Goal: Information Seeking & Learning: Learn about a topic

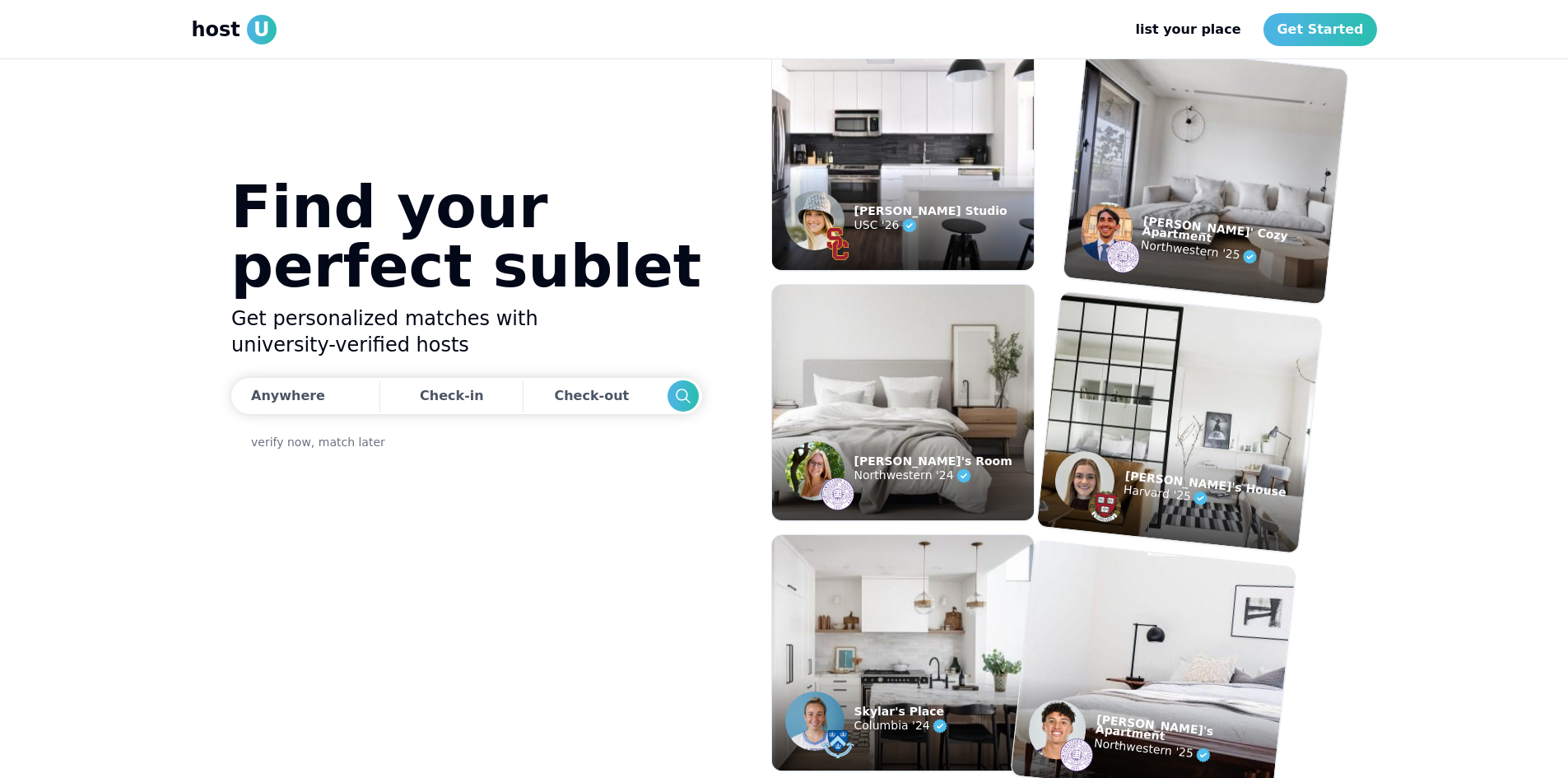
click at [852, 116] on img at bounding box center [903, 153] width 288 height 259
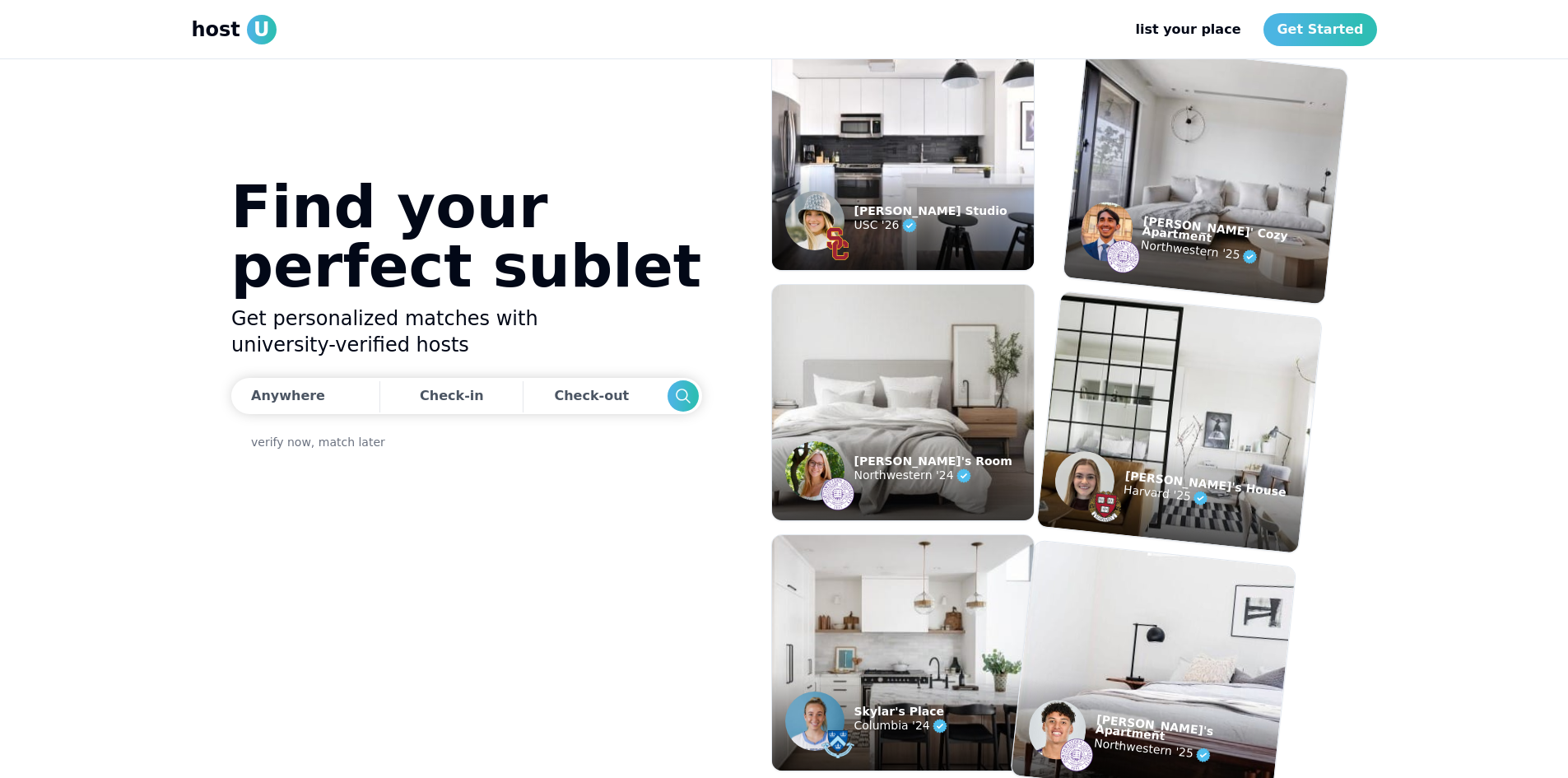
click at [213, 32] on span "host" at bounding box center [216, 29] width 48 height 26
click at [1328, 27] on link "Get Started" at bounding box center [1320, 30] width 113 height 33
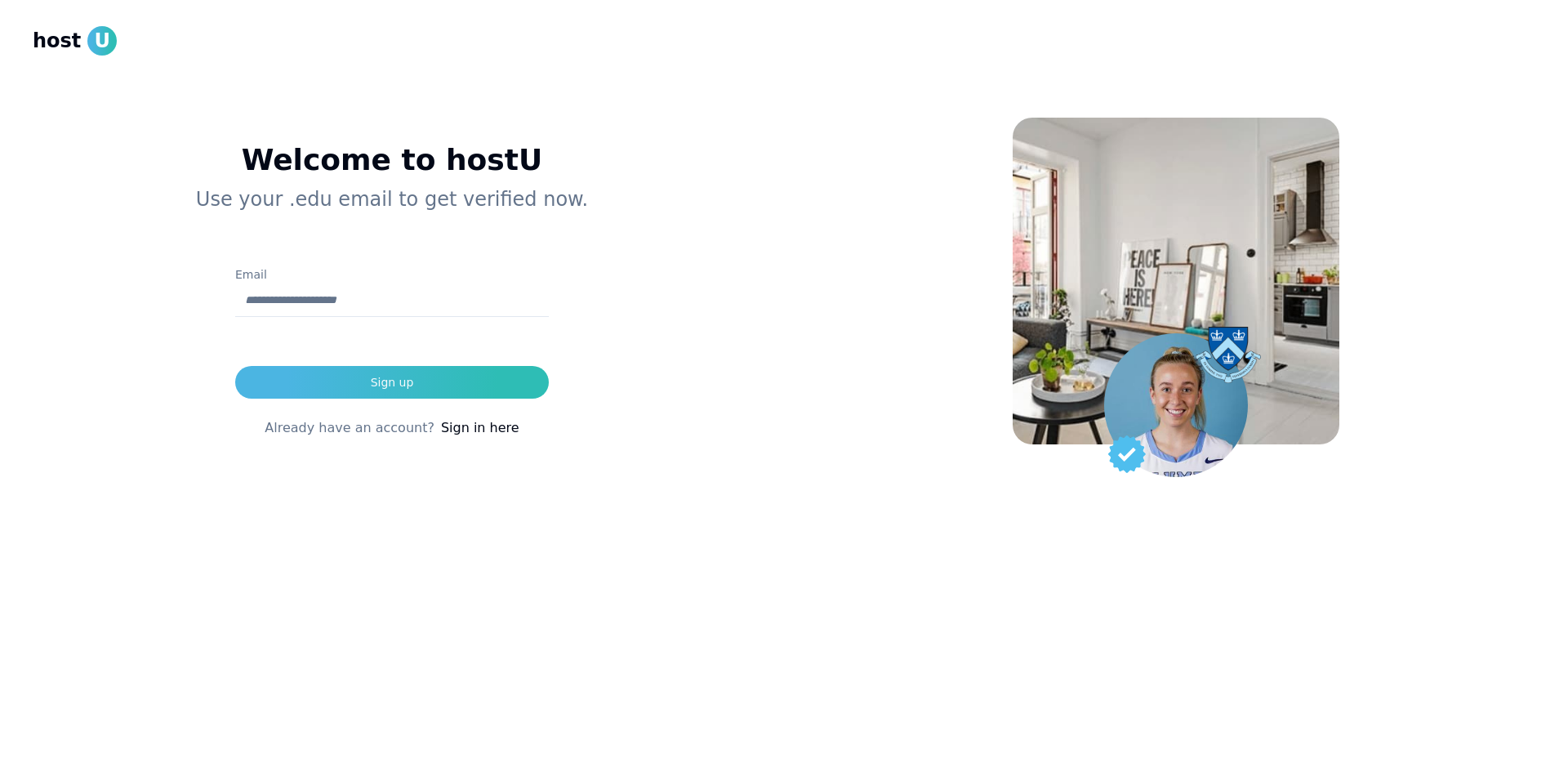
click at [470, 430] on link "Sign in here" at bounding box center [480, 427] width 79 height 19
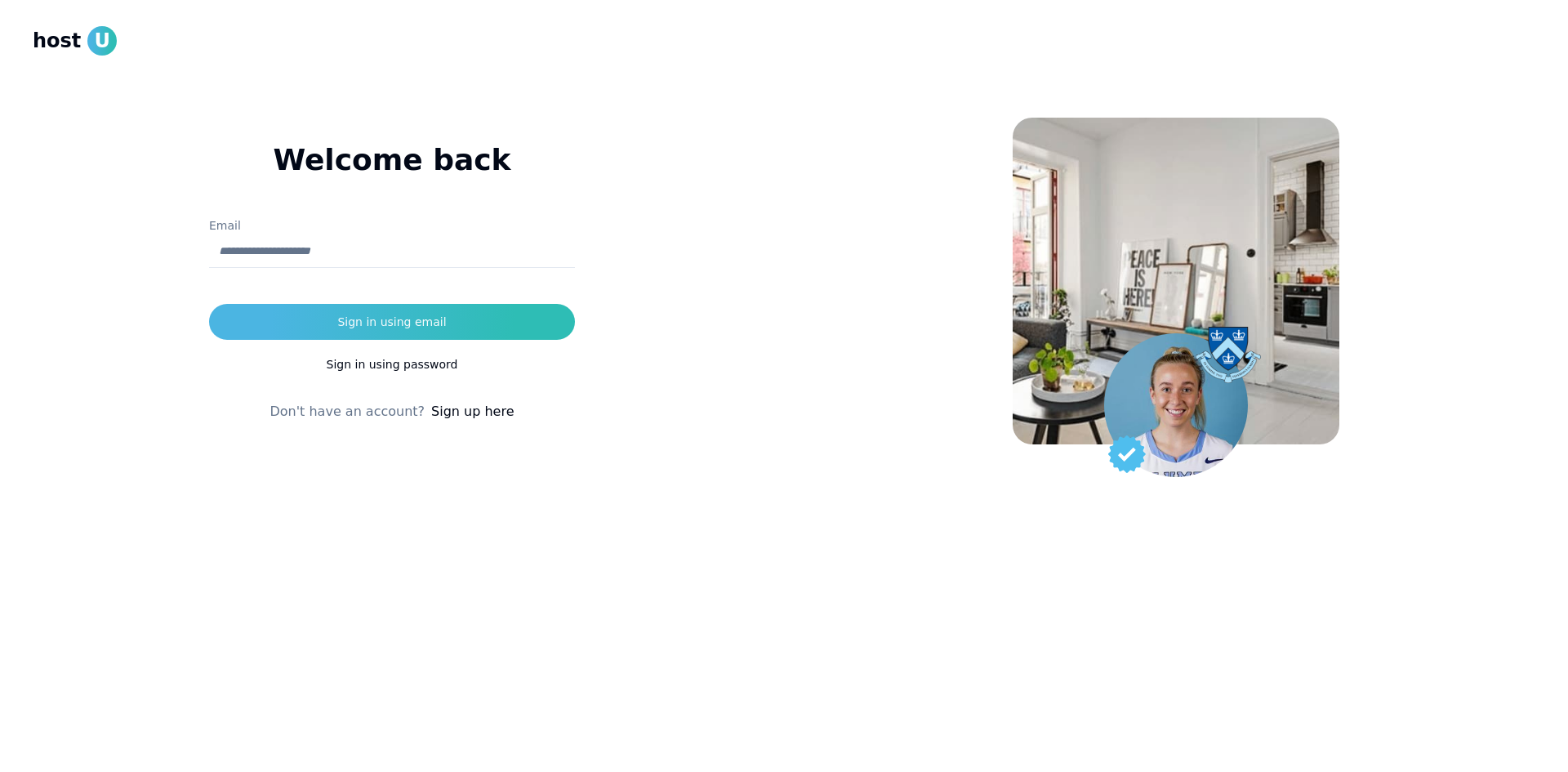
click at [375, 247] on input "Email" at bounding box center [392, 252] width 366 height 33
click at [209, 303] on button "Sign in using email" at bounding box center [392, 321] width 366 height 36
type input "**********"
click at [209, 303] on button "Sign in using email" at bounding box center [392, 321] width 366 height 36
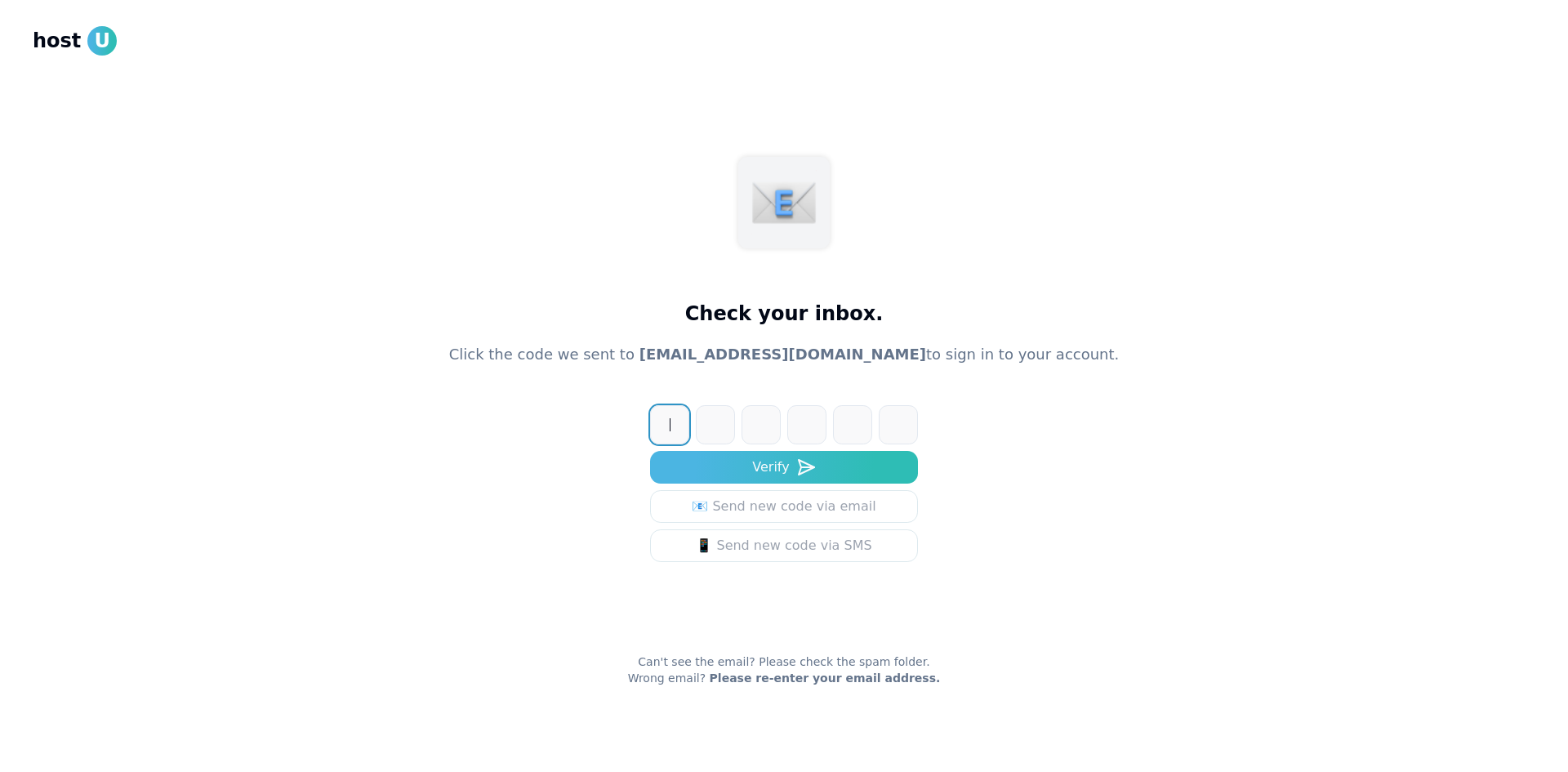
paste input "******"
type input "******"
click at [650, 450] on button "Verify" at bounding box center [784, 467] width 268 height 33
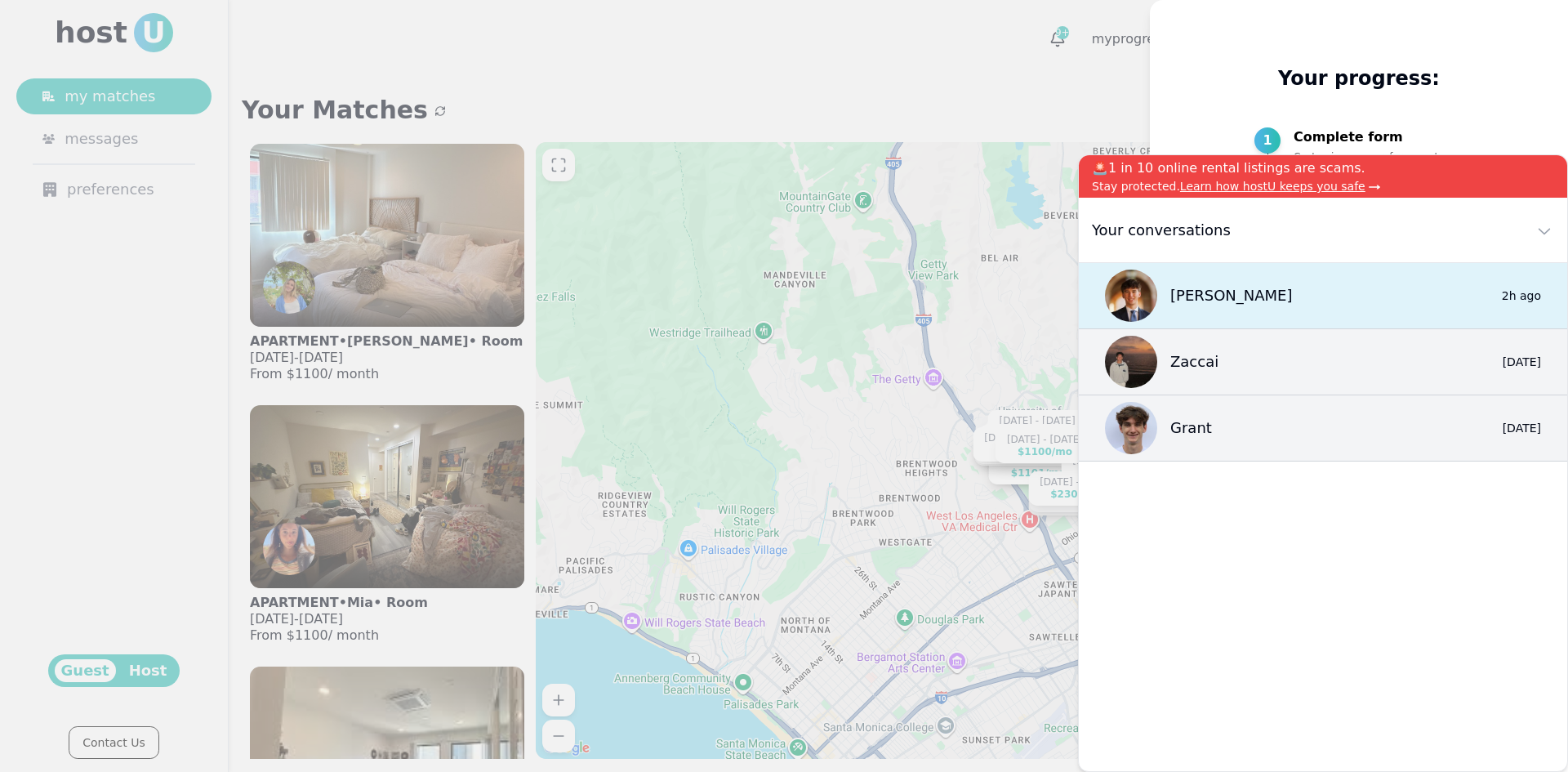
click at [1170, 314] on div "Jackson" at bounding box center [1199, 296] width 188 height 52
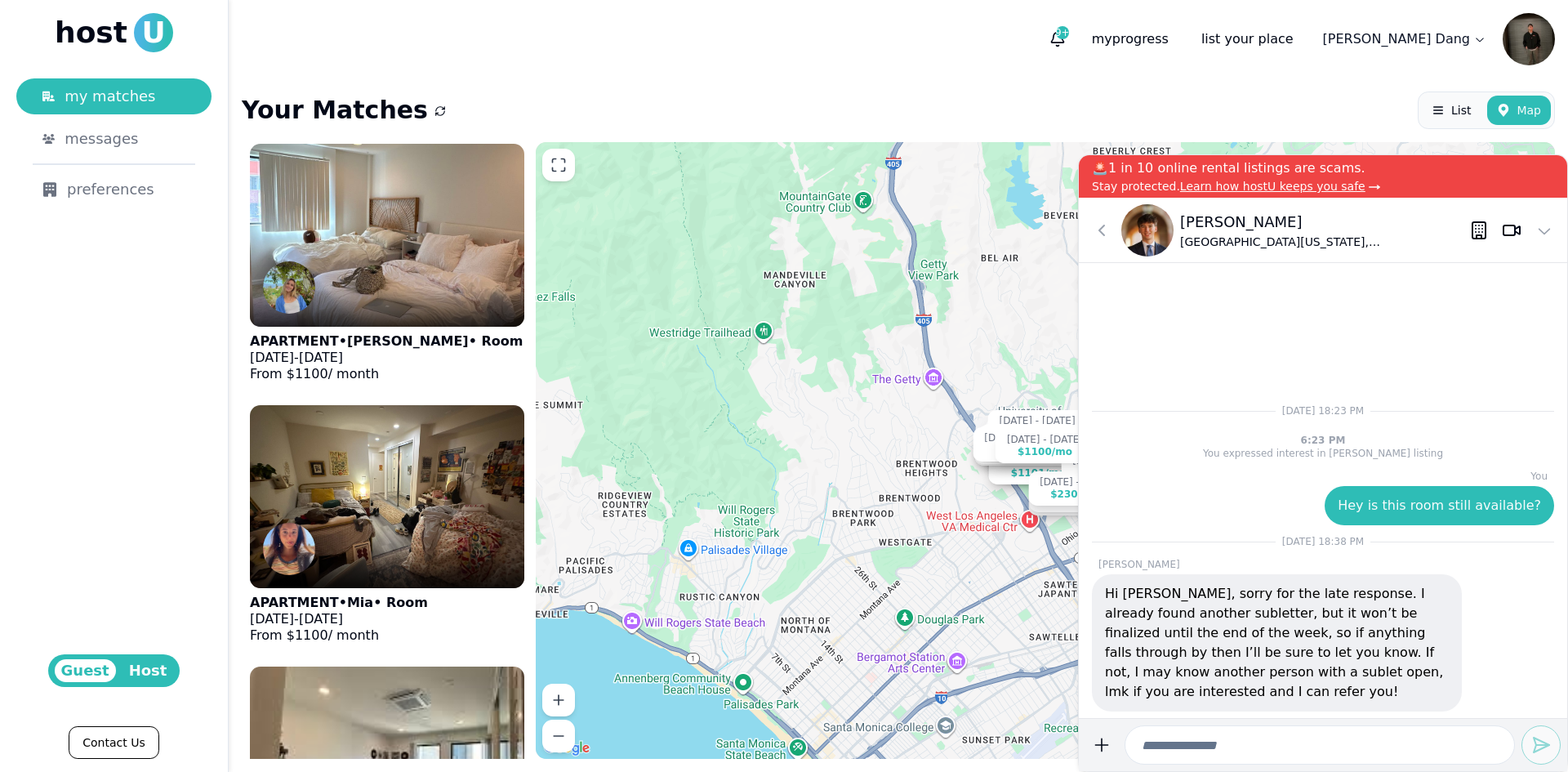
click at [1194, 730] on input at bounding box center [1319, 744] width 391 height 39
type input "**********"
click at [1085, 725] on button "submit" at bounding box center [1101, 744] width 33 height 39
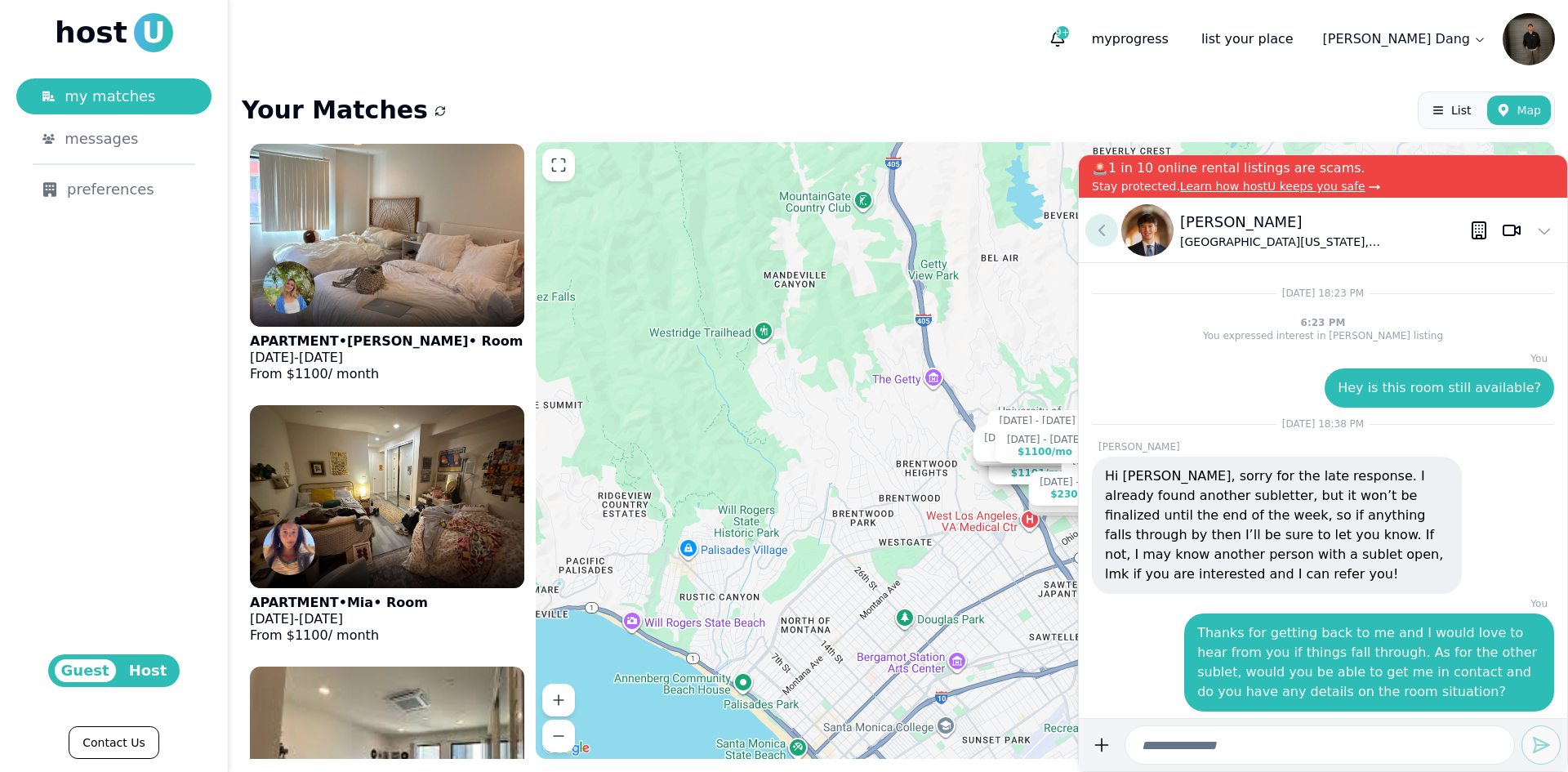
click at [1109, 227] on icon at bounding box center [1101, 230] width 19 height 19
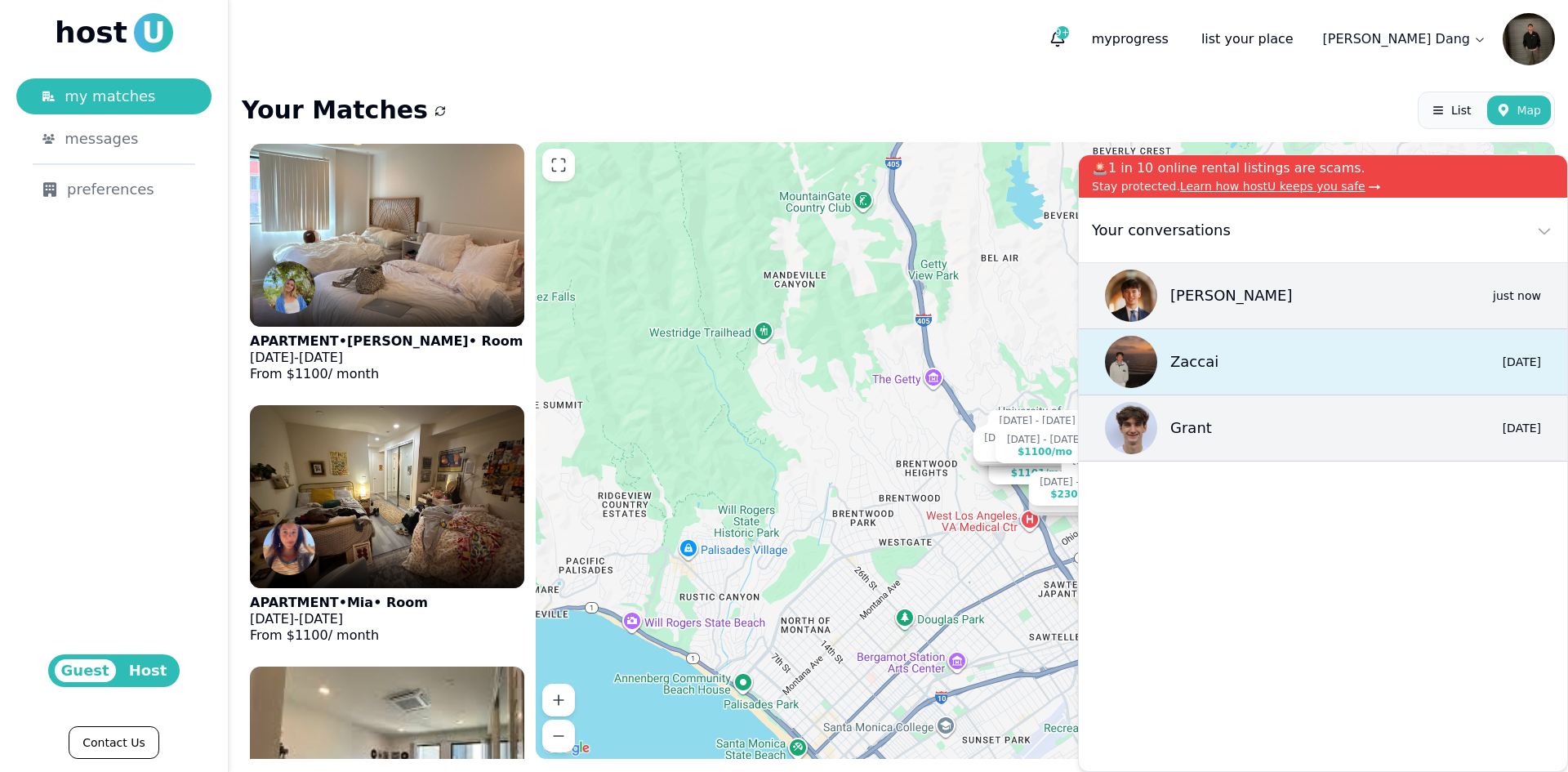
click at [1207, 354] on p "Zaccai" at bounding box center [1194, 362] width 48 height 23
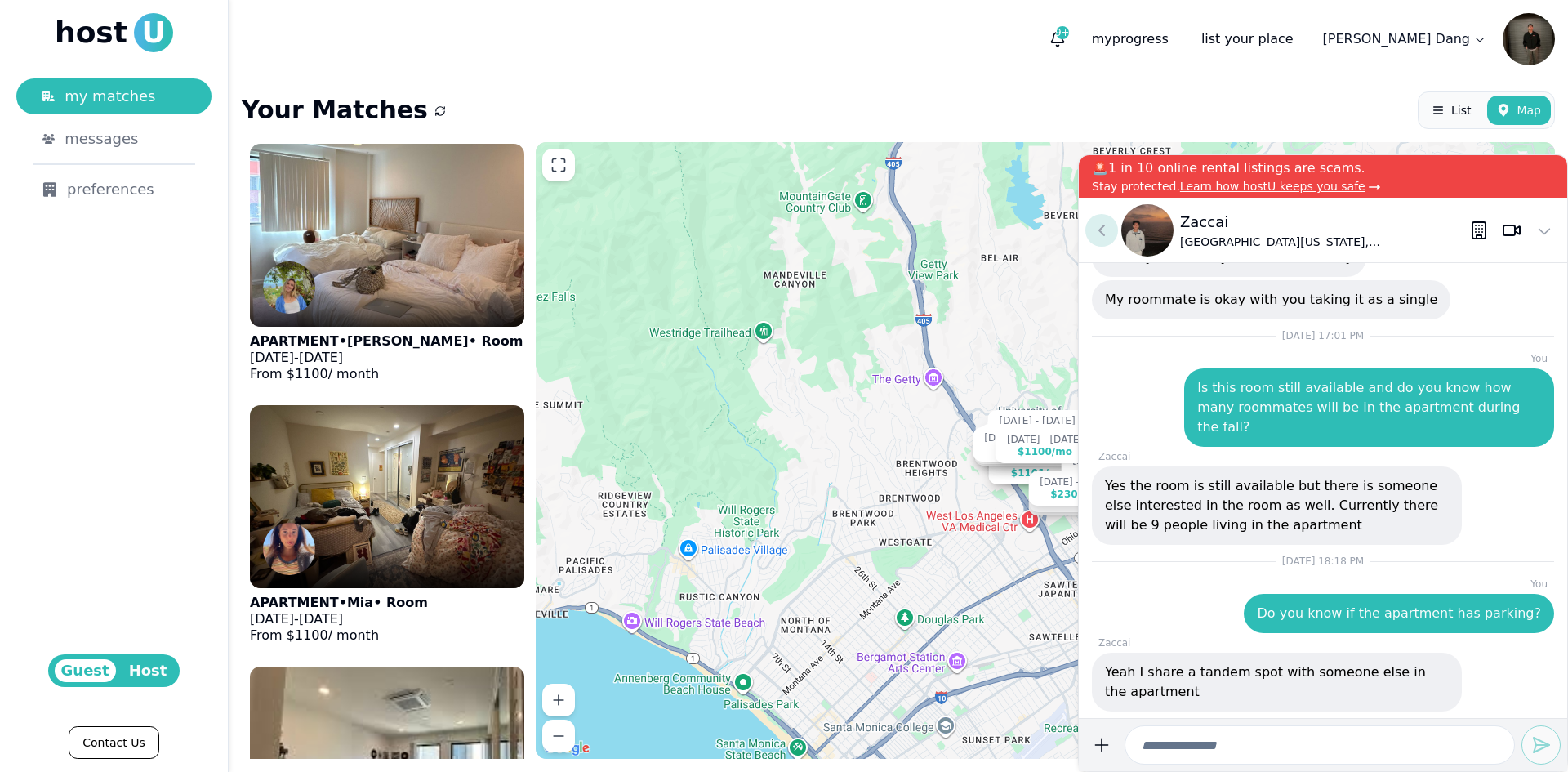
click at [1104, 237] on icon at bounding box center [1101, 230] width 19 height 19
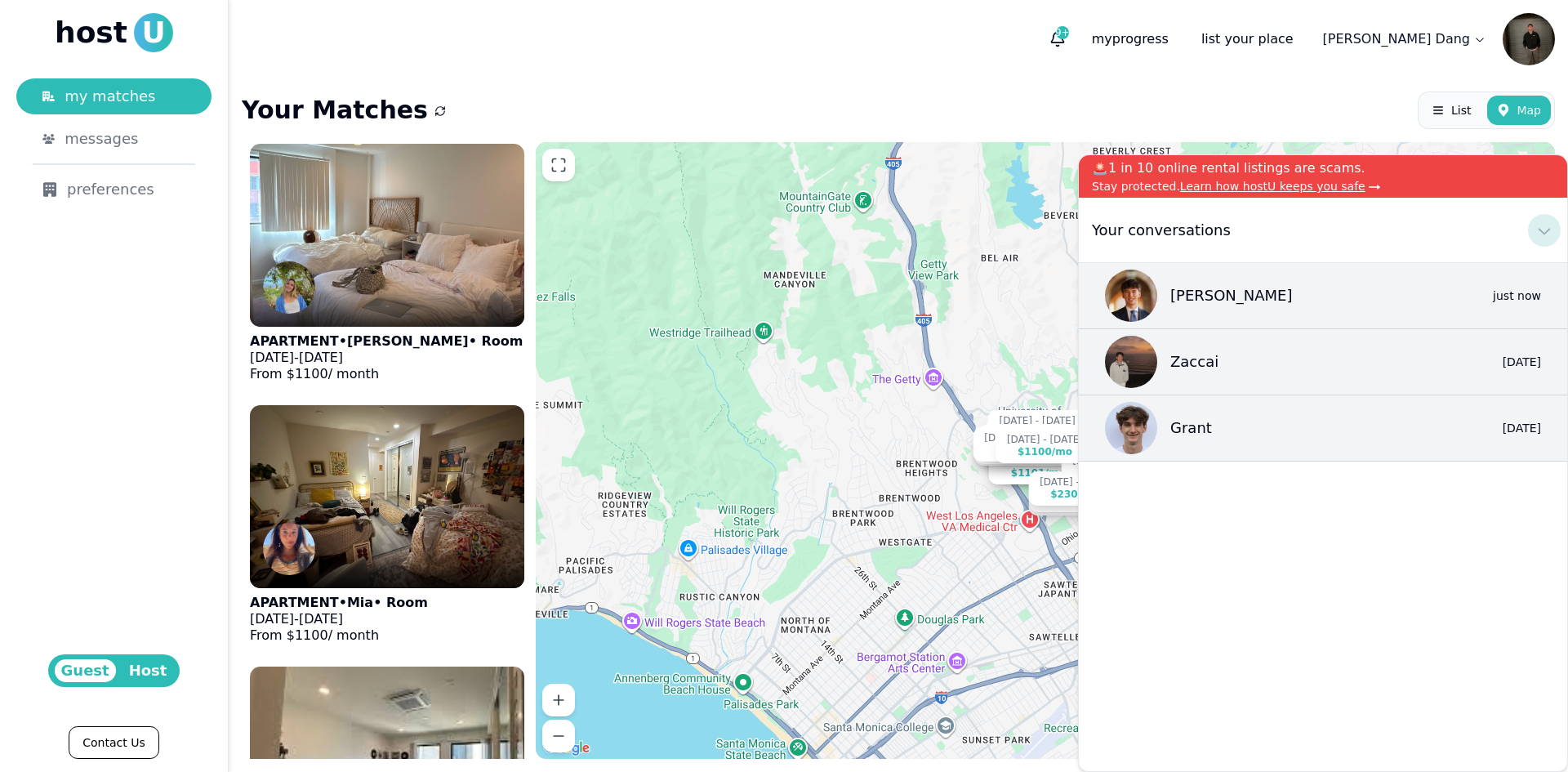
click at [1385, 229] on use at bounding box center [1544, 230] width 12 height 7
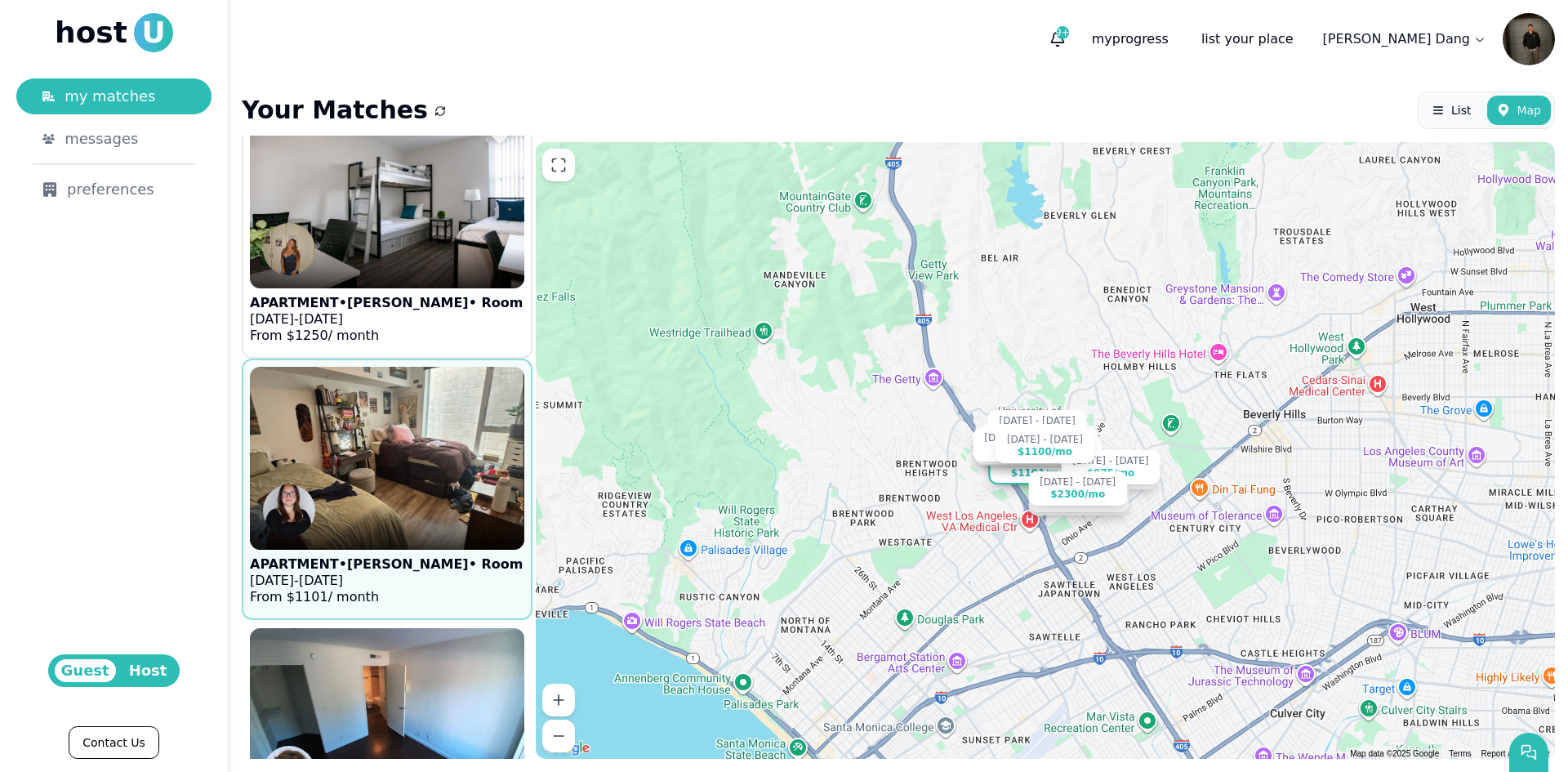
scroll to position [4655, 0]
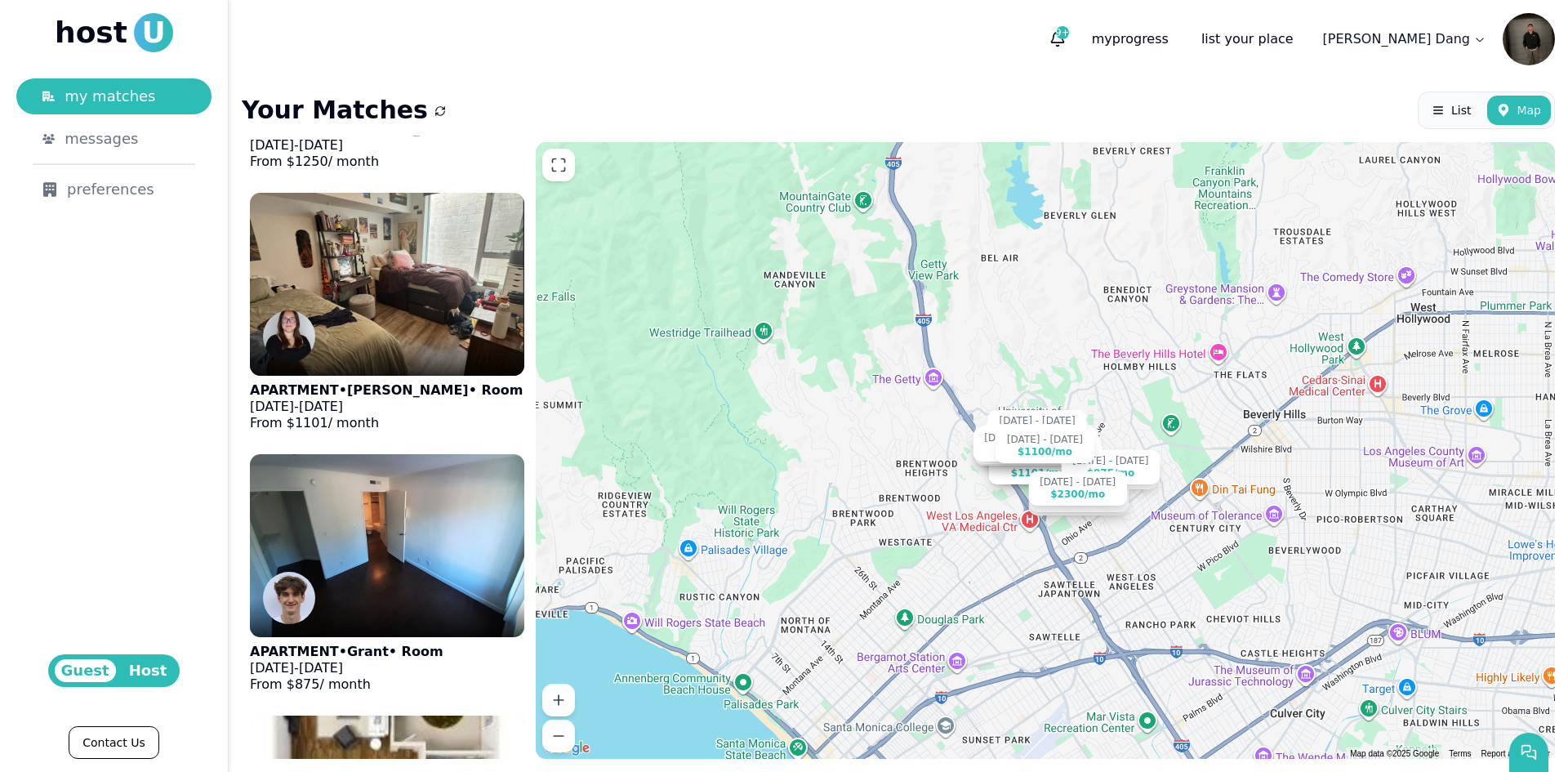
click at [1385, 31] on img at bounding box center [1529, 39] width 52 height 52
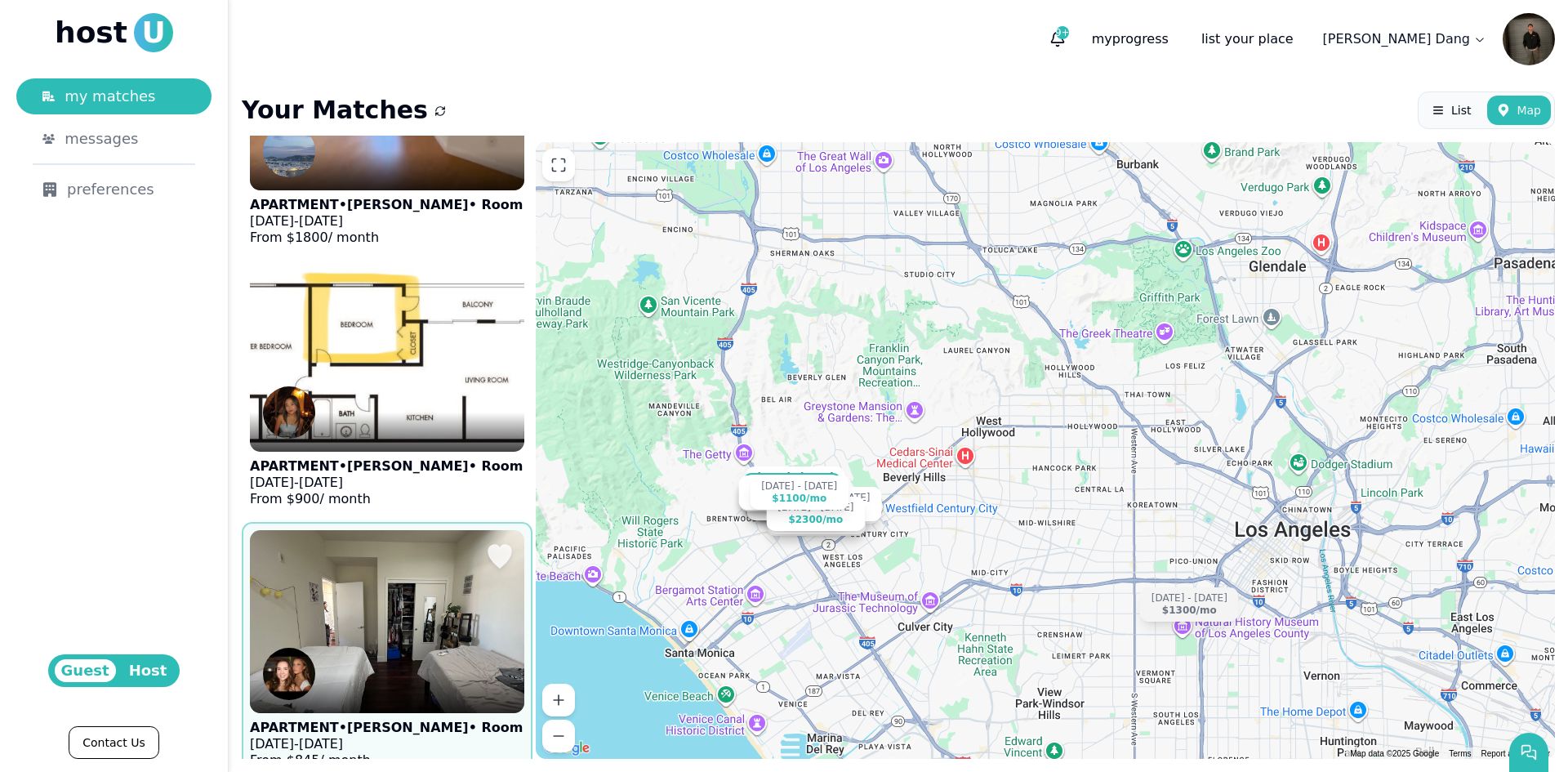
scroll to position [5471, 0]
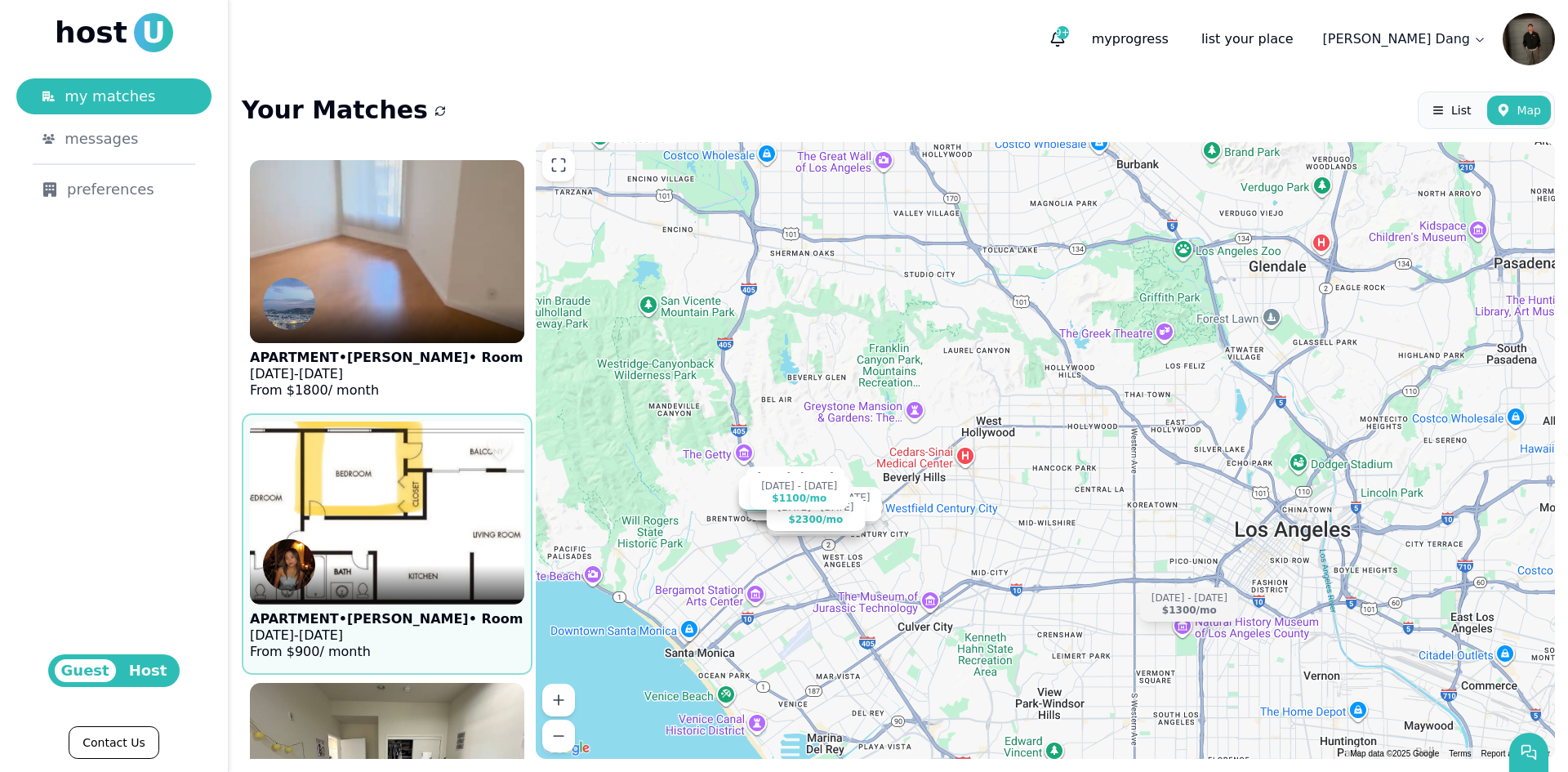
click at [446, 458] on figure "APARTMENT • Kristen • Room Sep 1 - Dec 29, 2025 From $ 900 / month" at bounding box center [387, 543] width 275 height 245
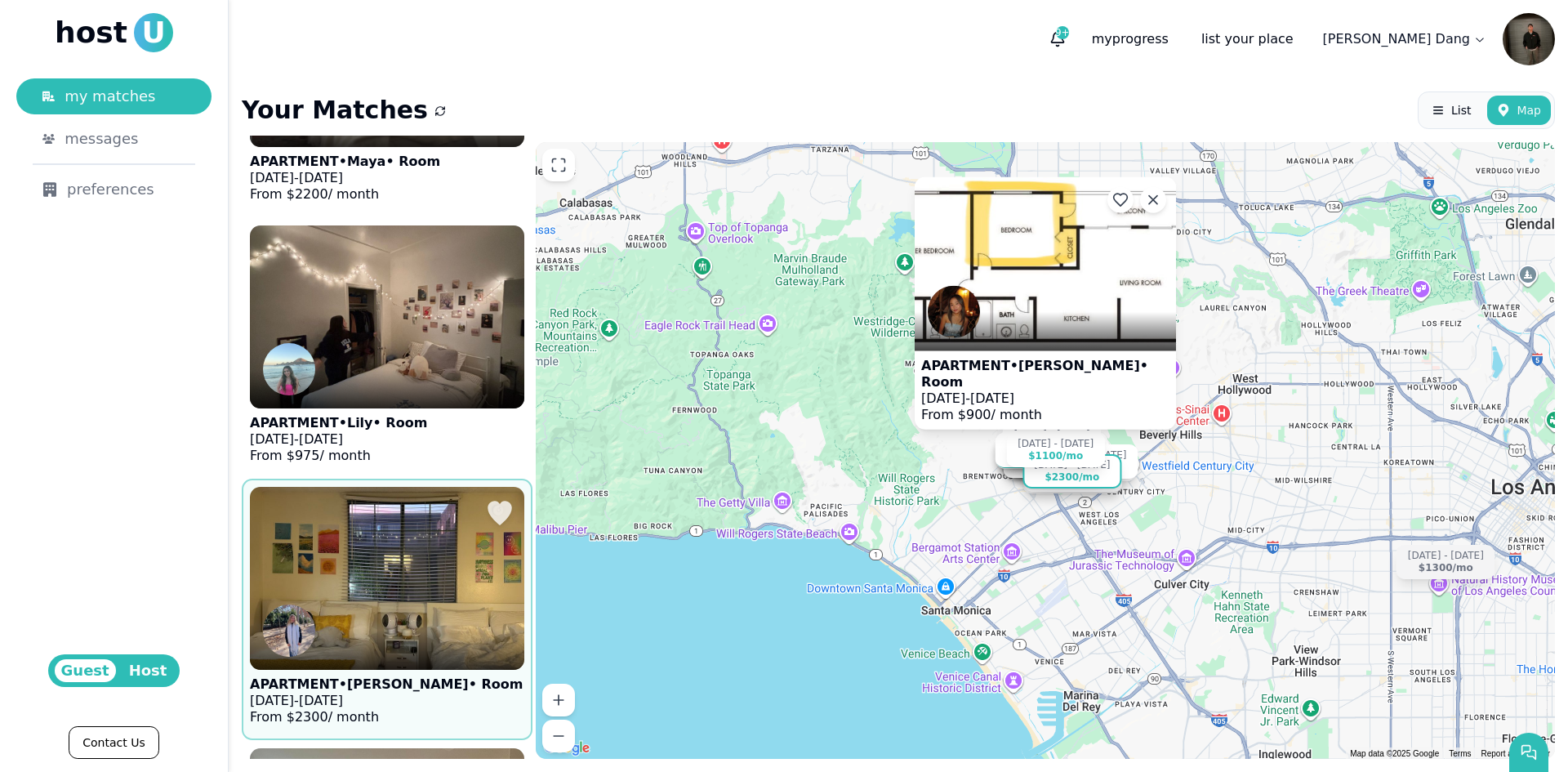
scroll to position [6518, 0]
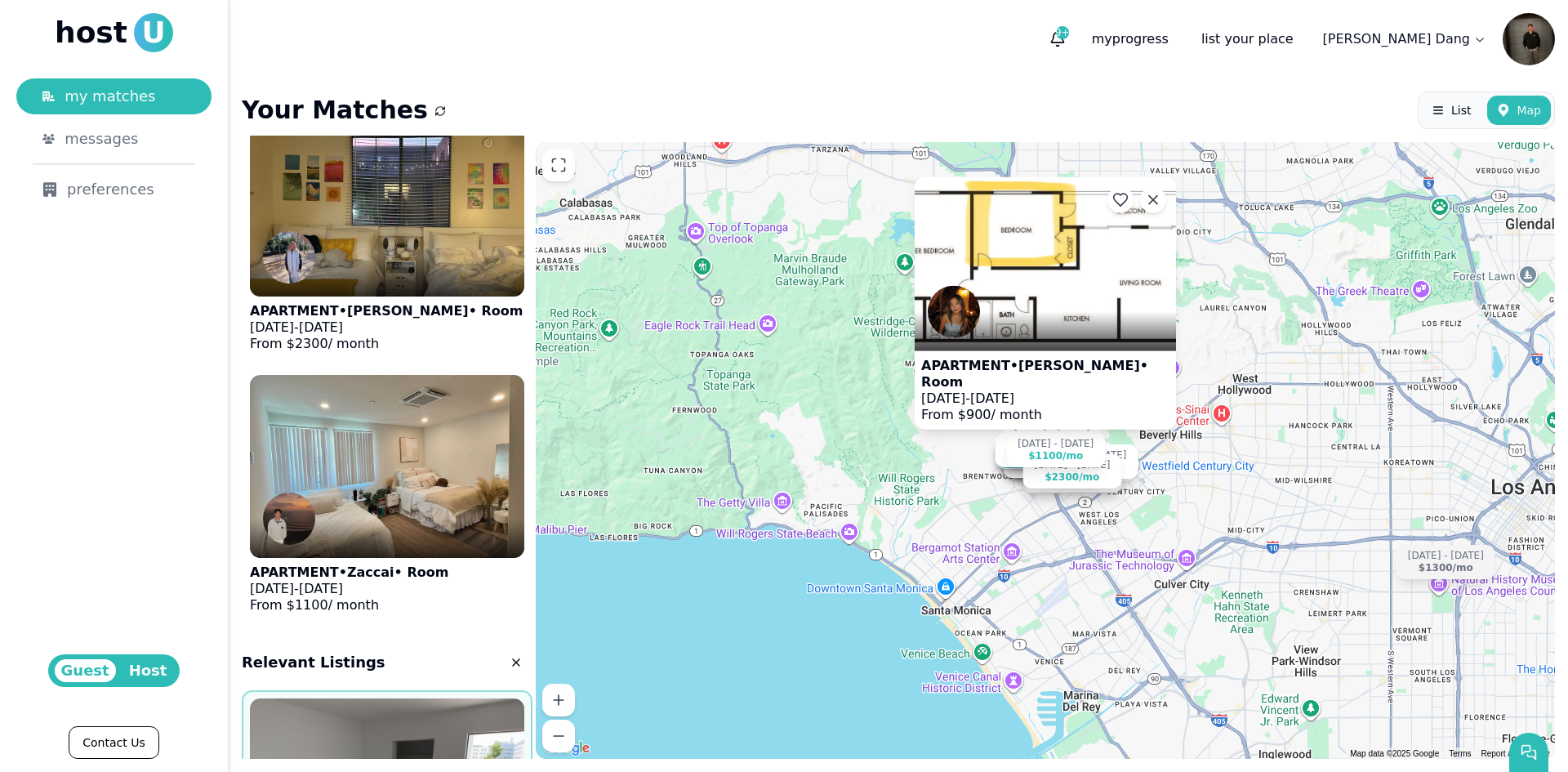
scroll to position [6697, 0]
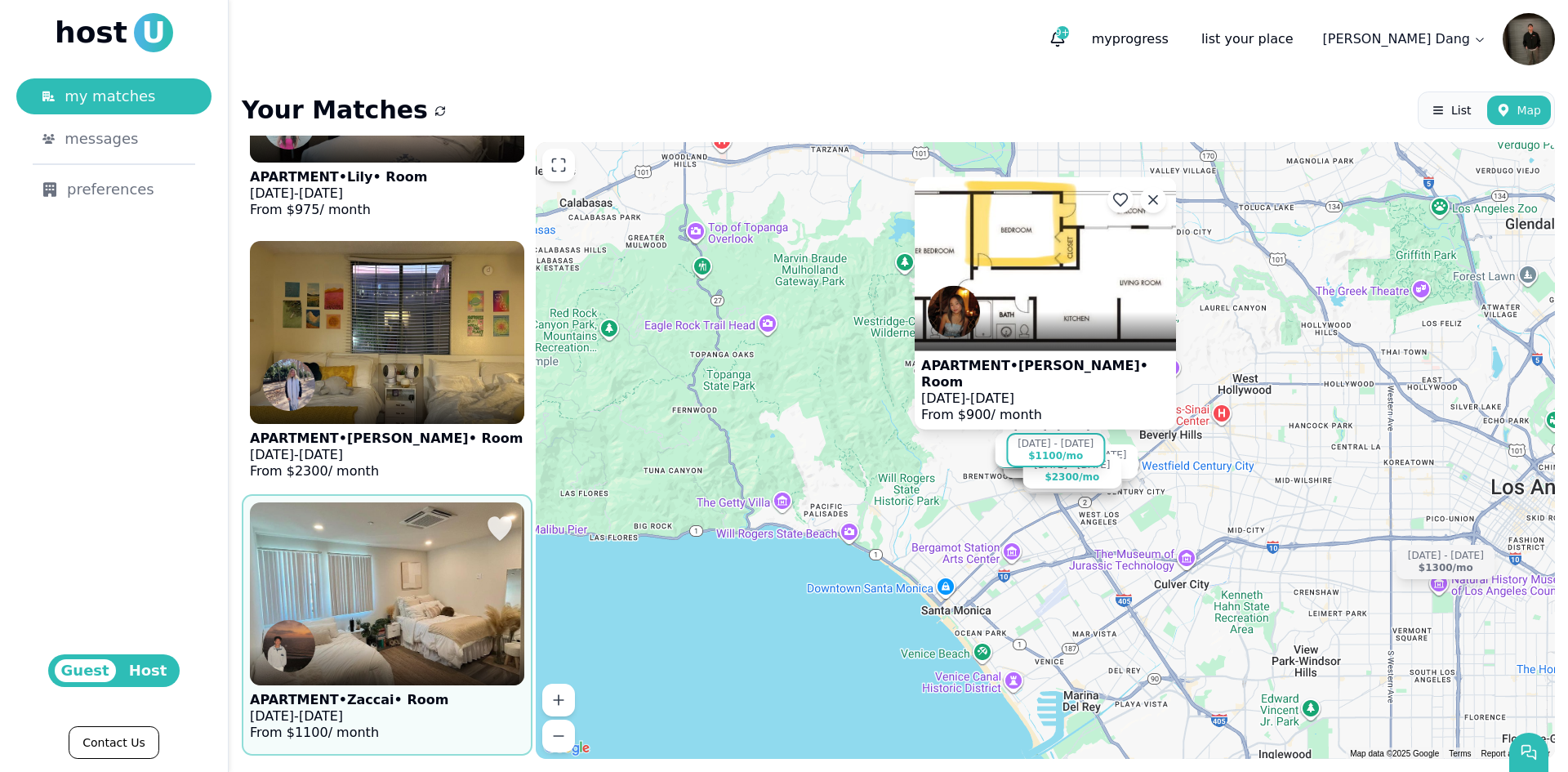
click at [392, 691] on p "APARTMENT • Zaccai • Room" at bounding box center [349, 699] width 199 height 16
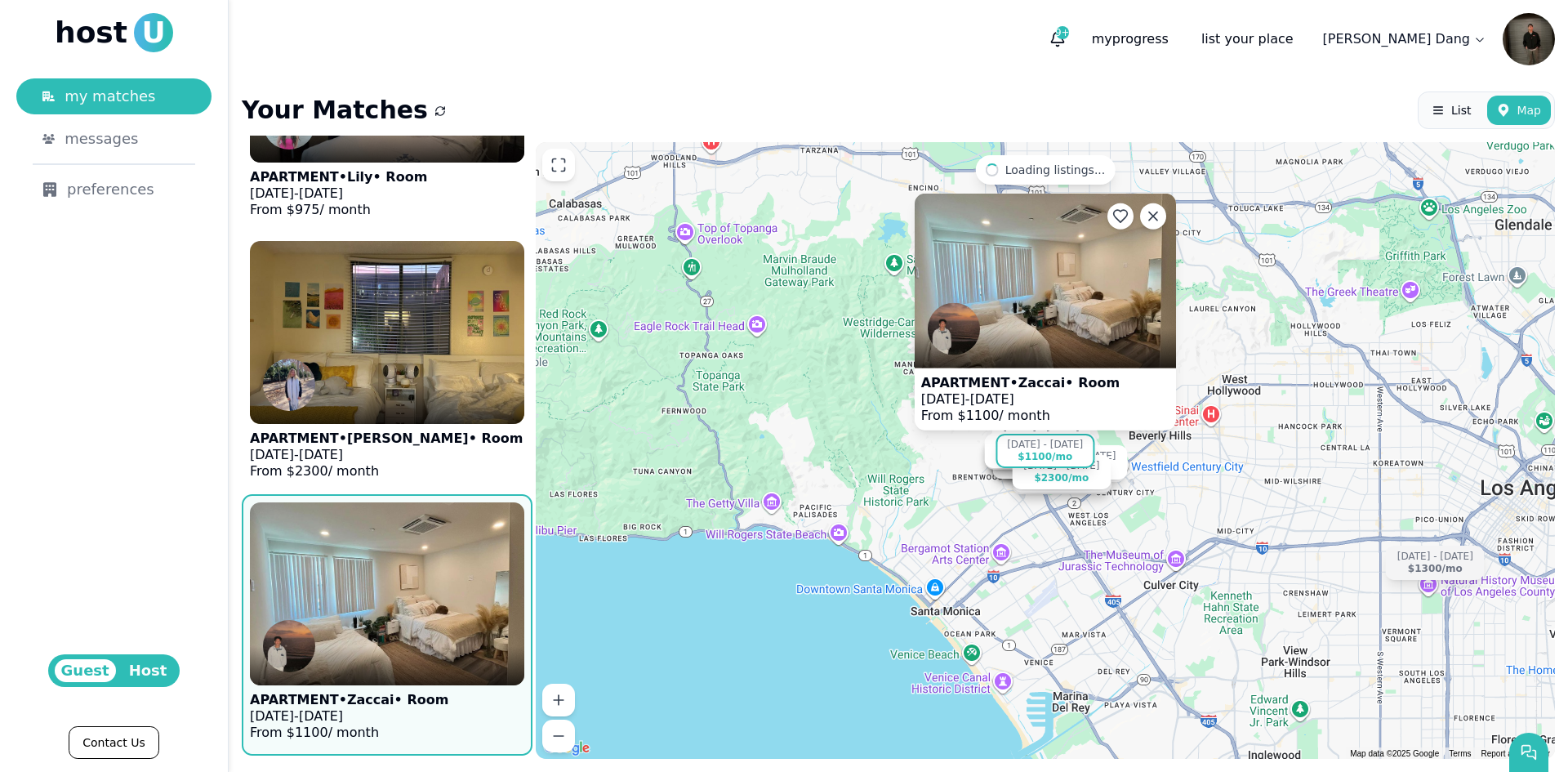
click at [998, 335] on div at bounding box center [1046, 348] width 261 height 39
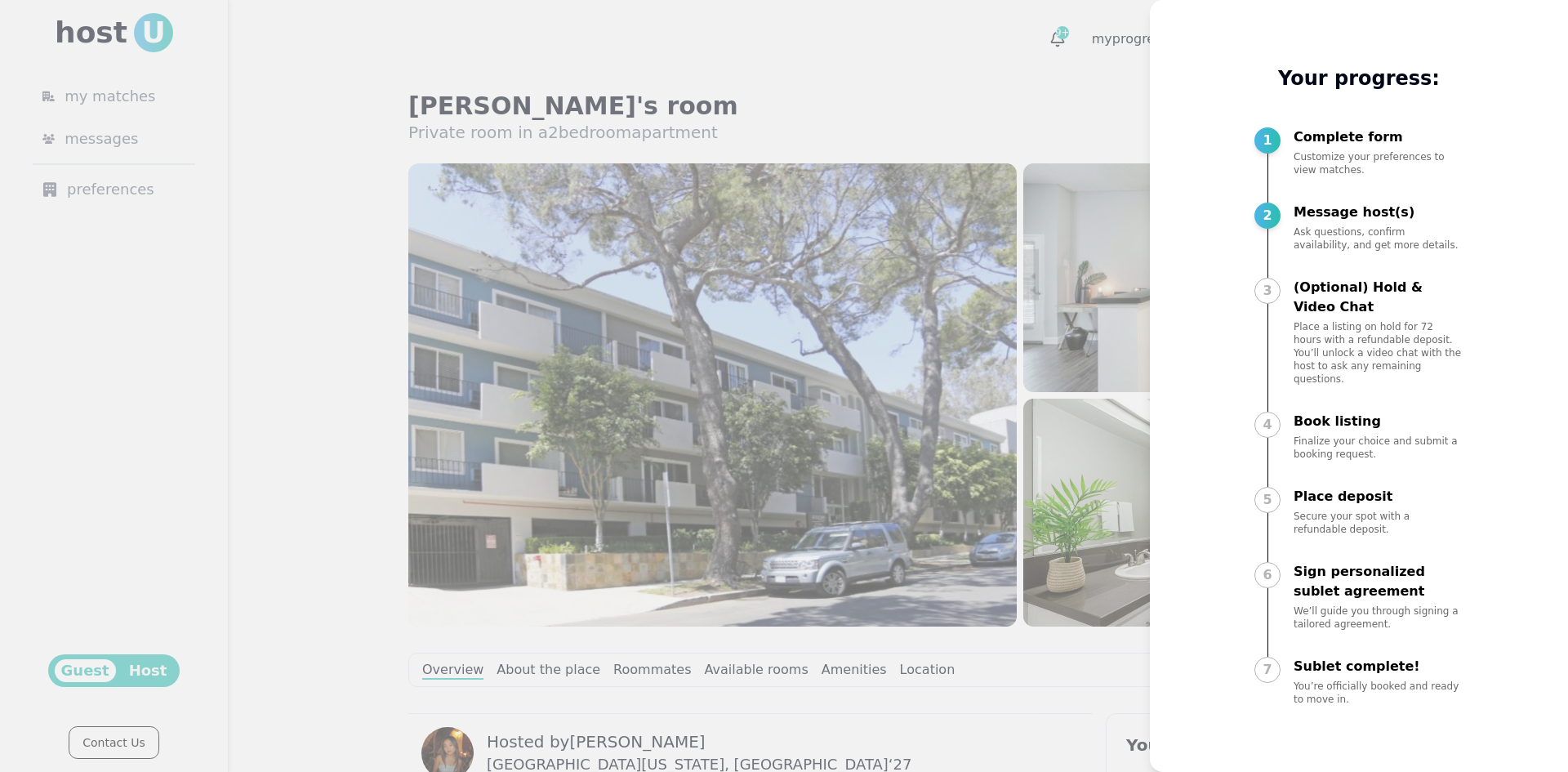
drag, startPoint x: 1109, startPoint y: 247, endPoint x: 1092, endPoint y: 249, distance: 17.1
click at [1106, 248] on div at bounding box center [784, 386] width 1568 height 772
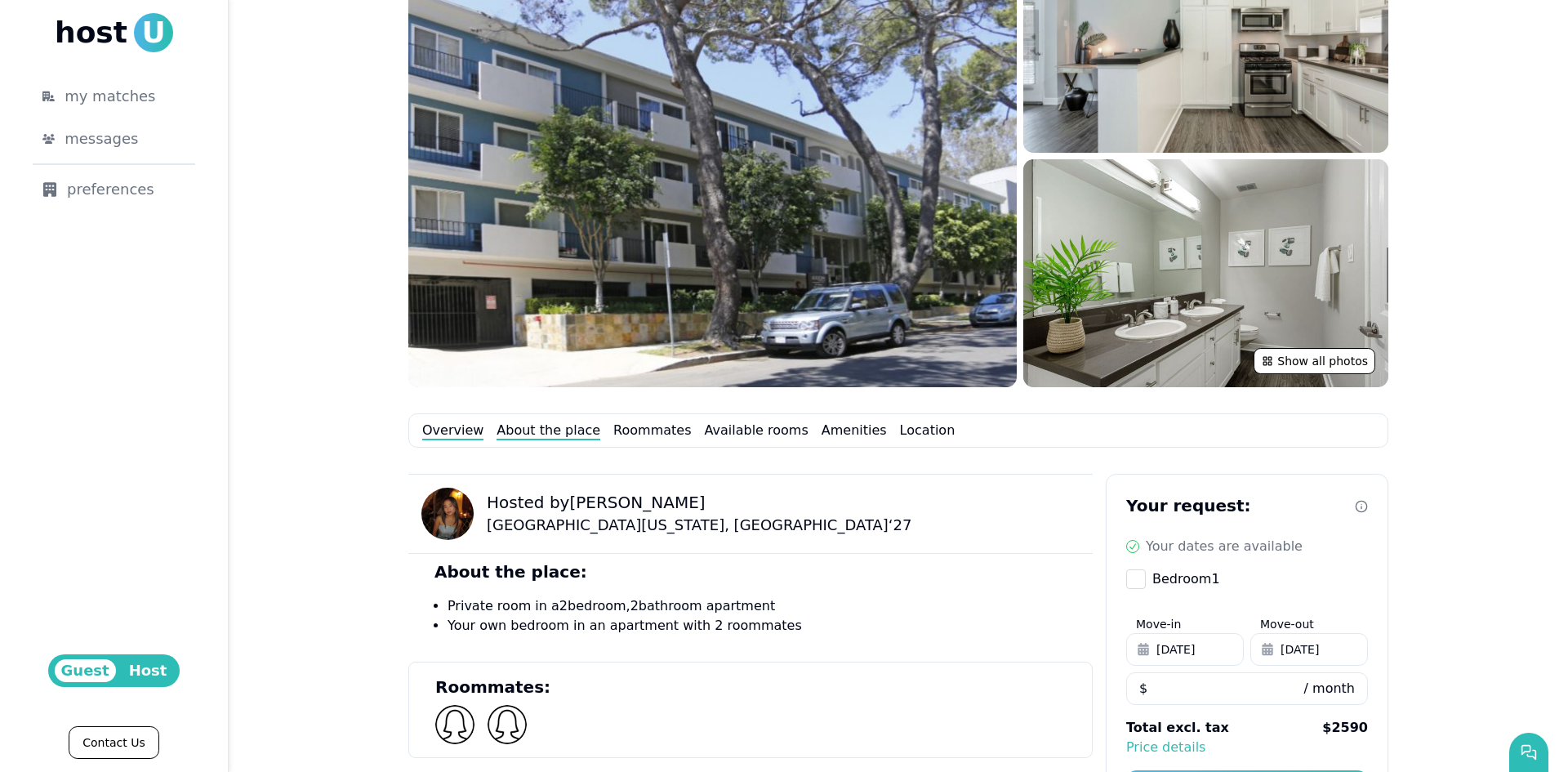
scroll to position [76, 0]
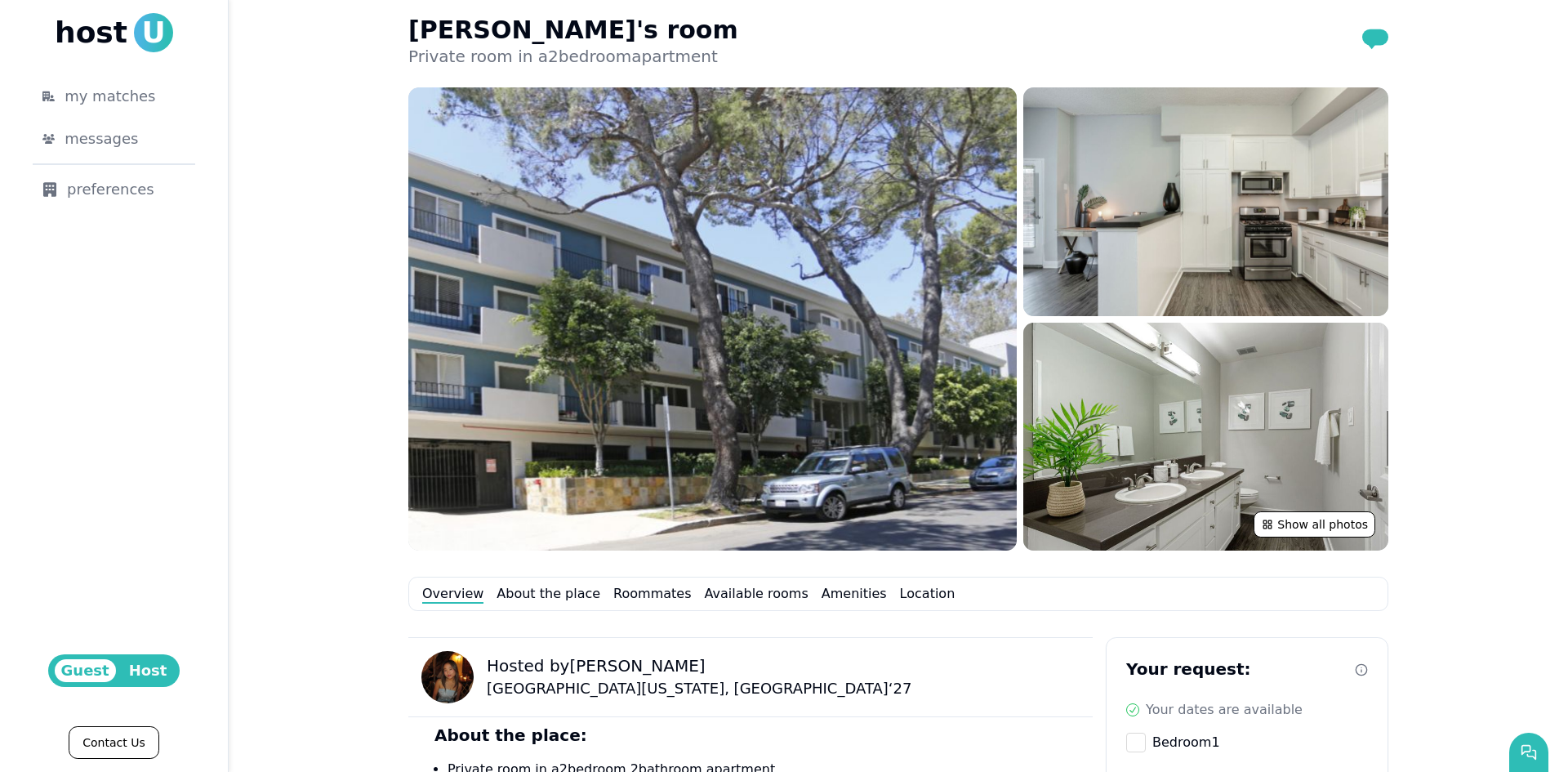
click at [445, 686] on img at bounding box center [447, 677] width 52 height 52
click at [444, 673] on img at bounding box center [447, 677] width 52 height 52
click at [522, 605] on div "Overview About the place Roommates Available rooms Amenities Location" at bounding box center [898, 593] width 980 height 35
click at [527, 592] on link "About the place" at bounding box center [548, 593] width 104 height 19
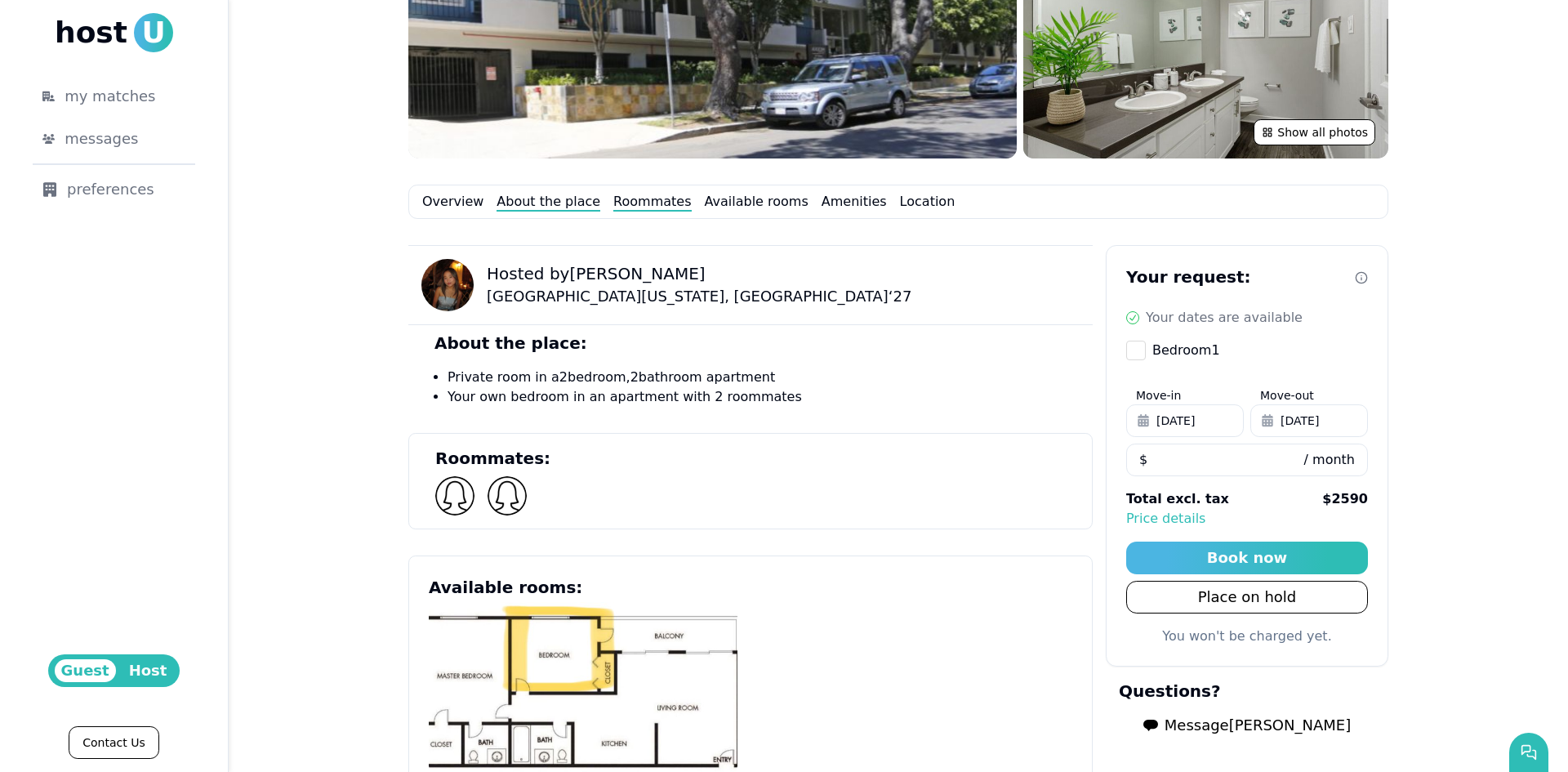
click at [637, 196] on link "Roommates" at bounding box center [652, 202] width 78 height 19
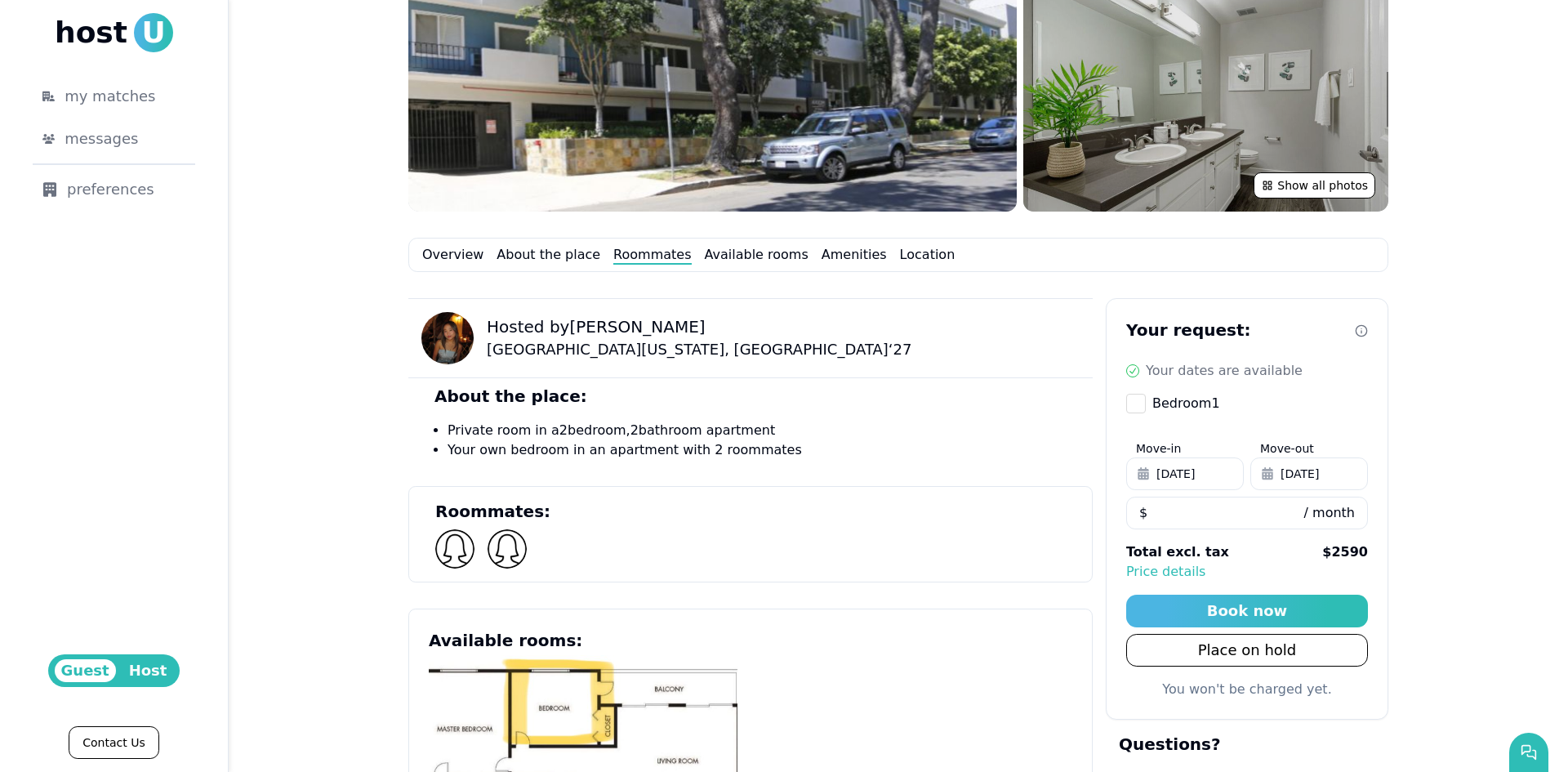
scroll to position [84, 0]
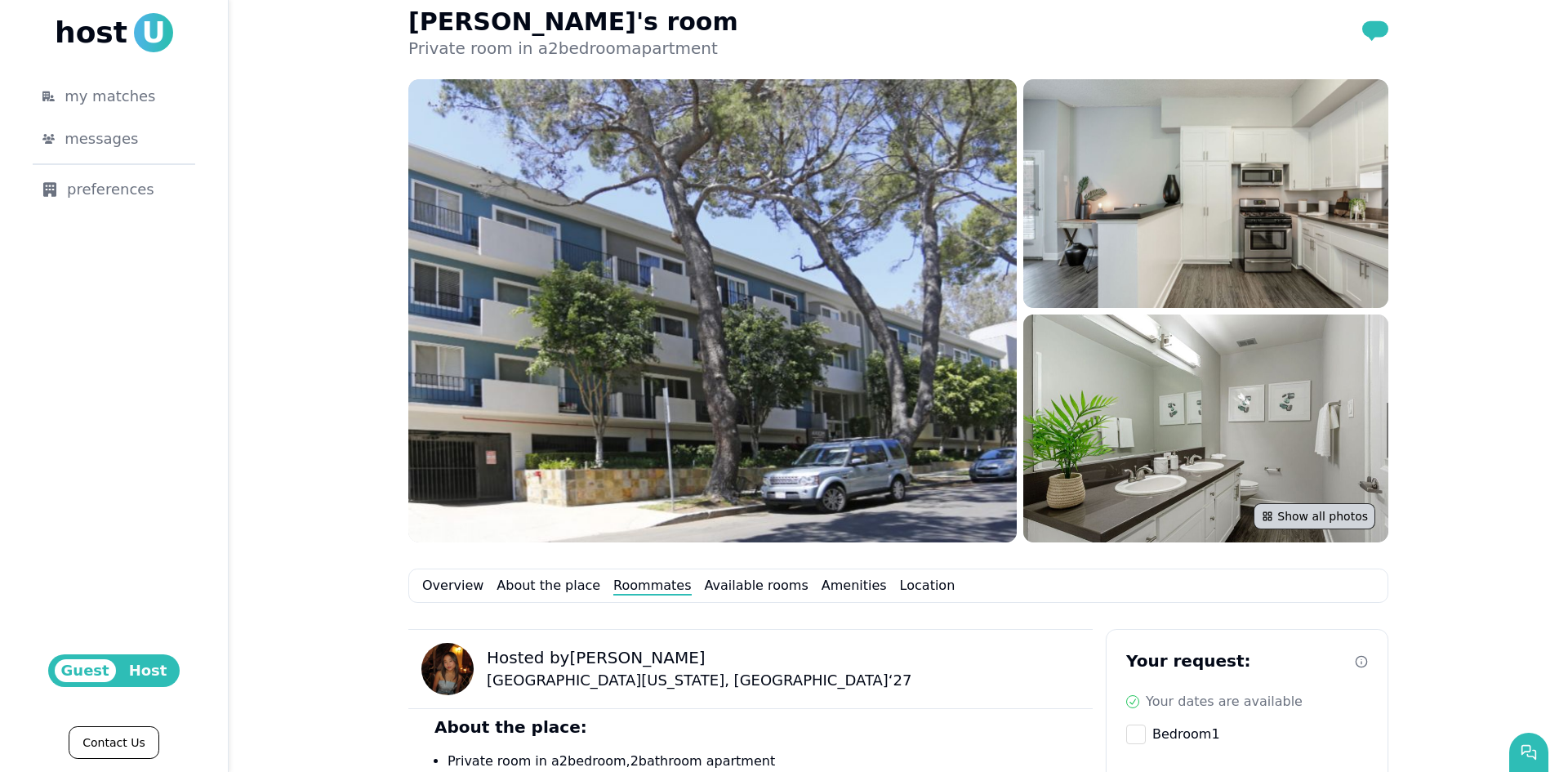
click at [1341, 517] on button "Show all photos" at bounding box center [1315, 516] width 122 height 26
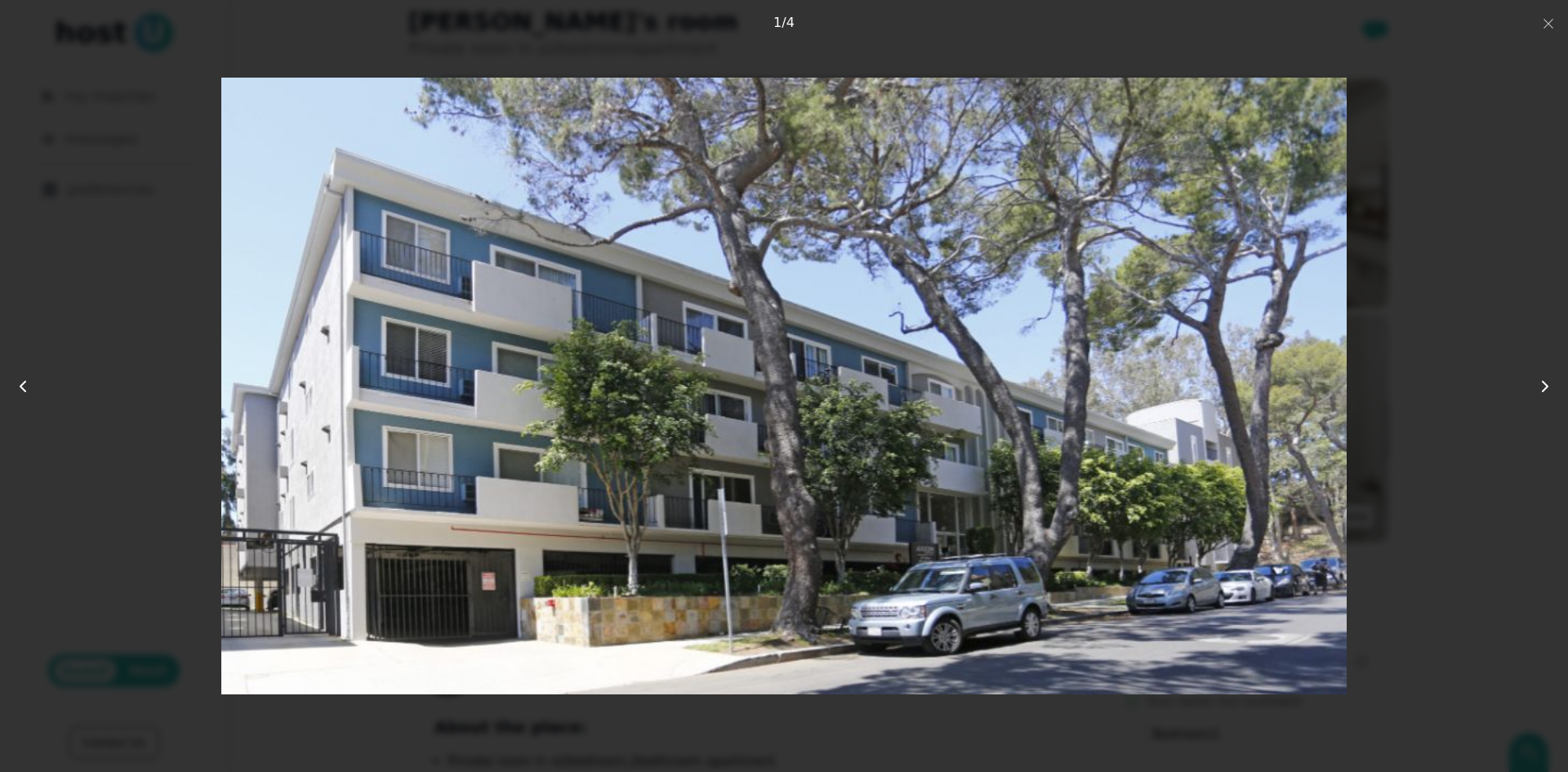
click at [1546, 387] on icon at bounding box center [1545, 386] width 19 height 19
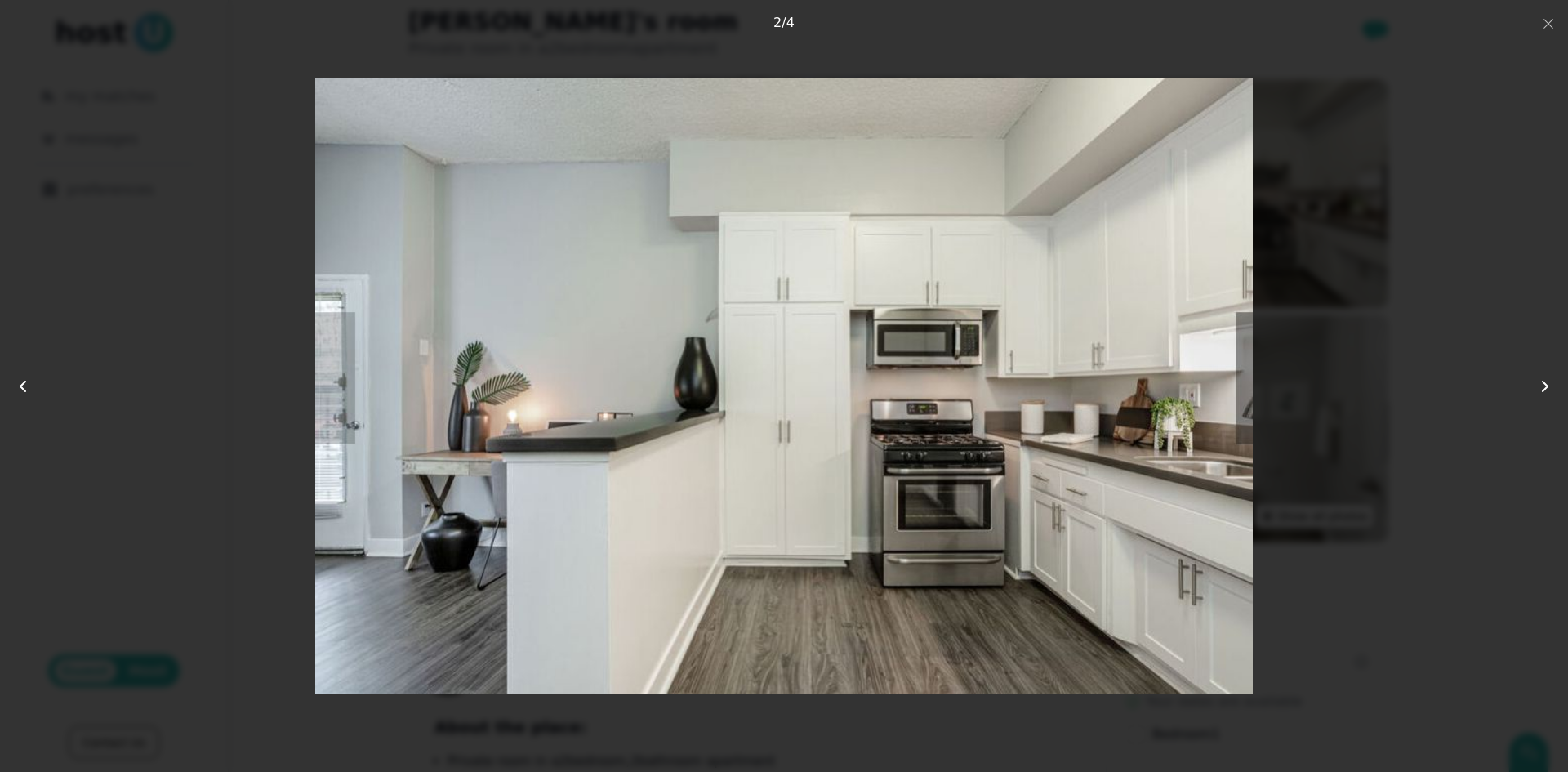
click at [1546, 387] on icon at bounding box center [1545, 386] width 19 height 19
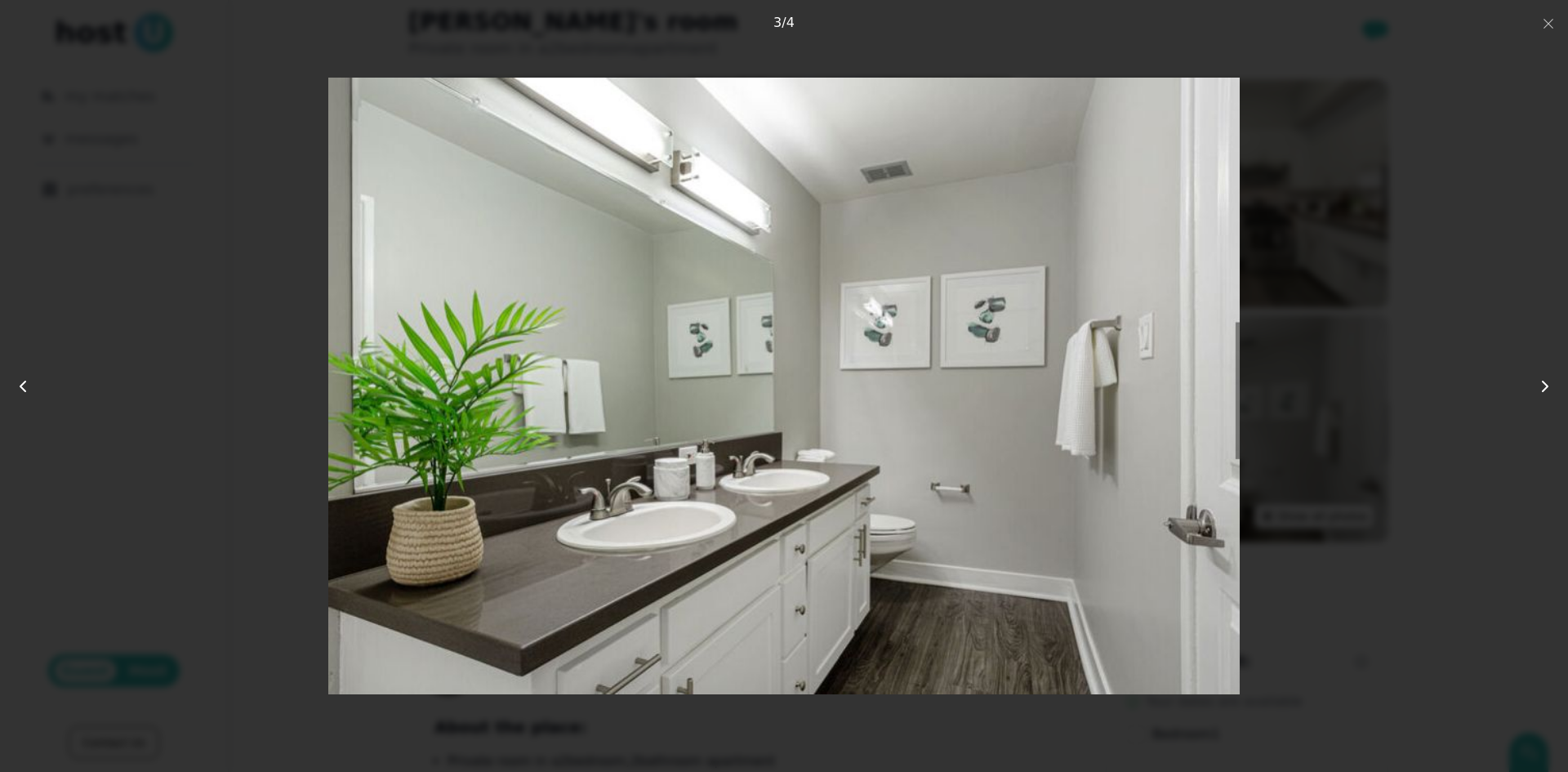
click at [1546, 387] on icon at bounding box center [1545, 386] width 19 height 19
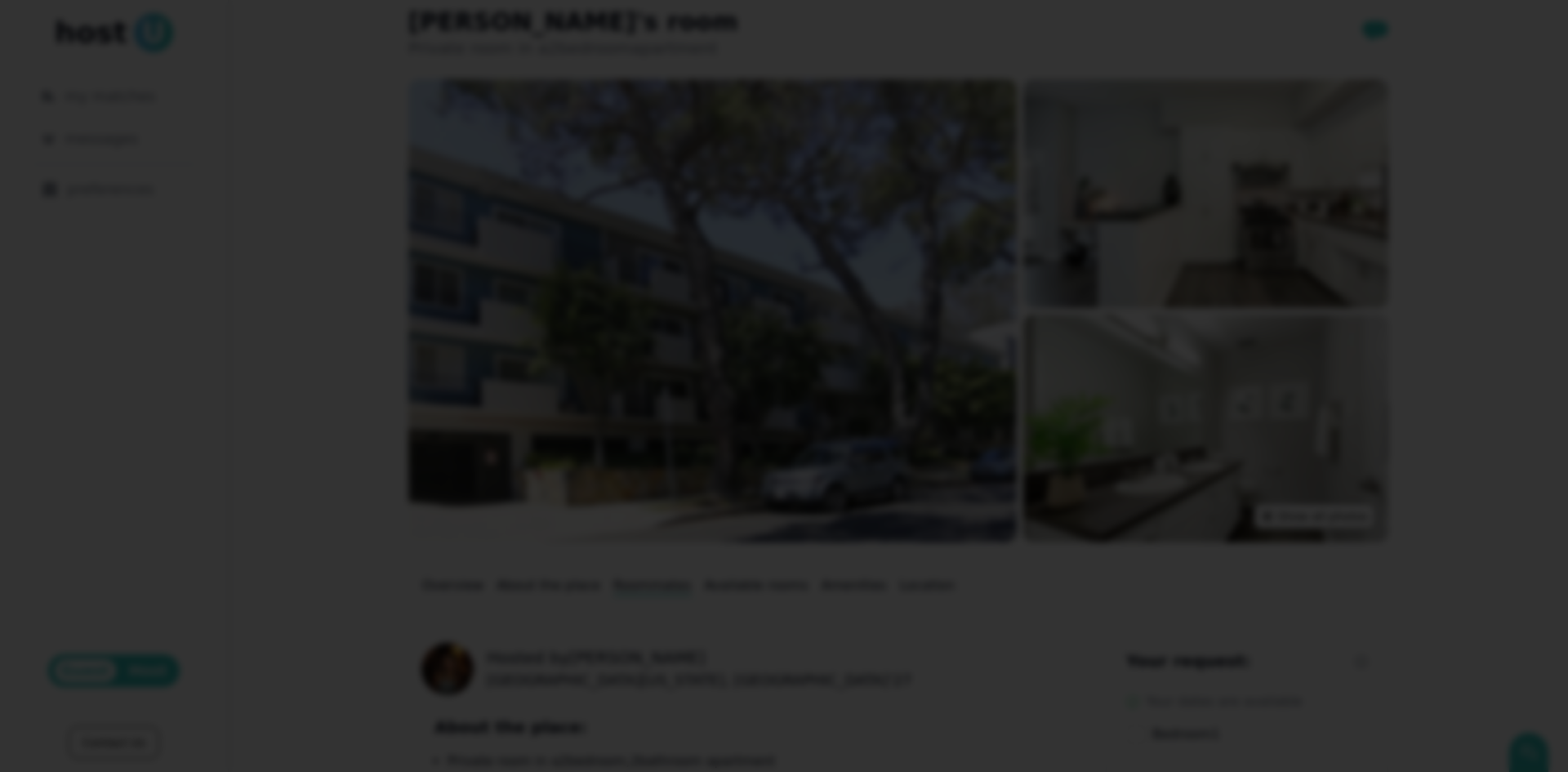
click at [1540, 25] on div at bounding box center [784, 386] width 1568 height 772
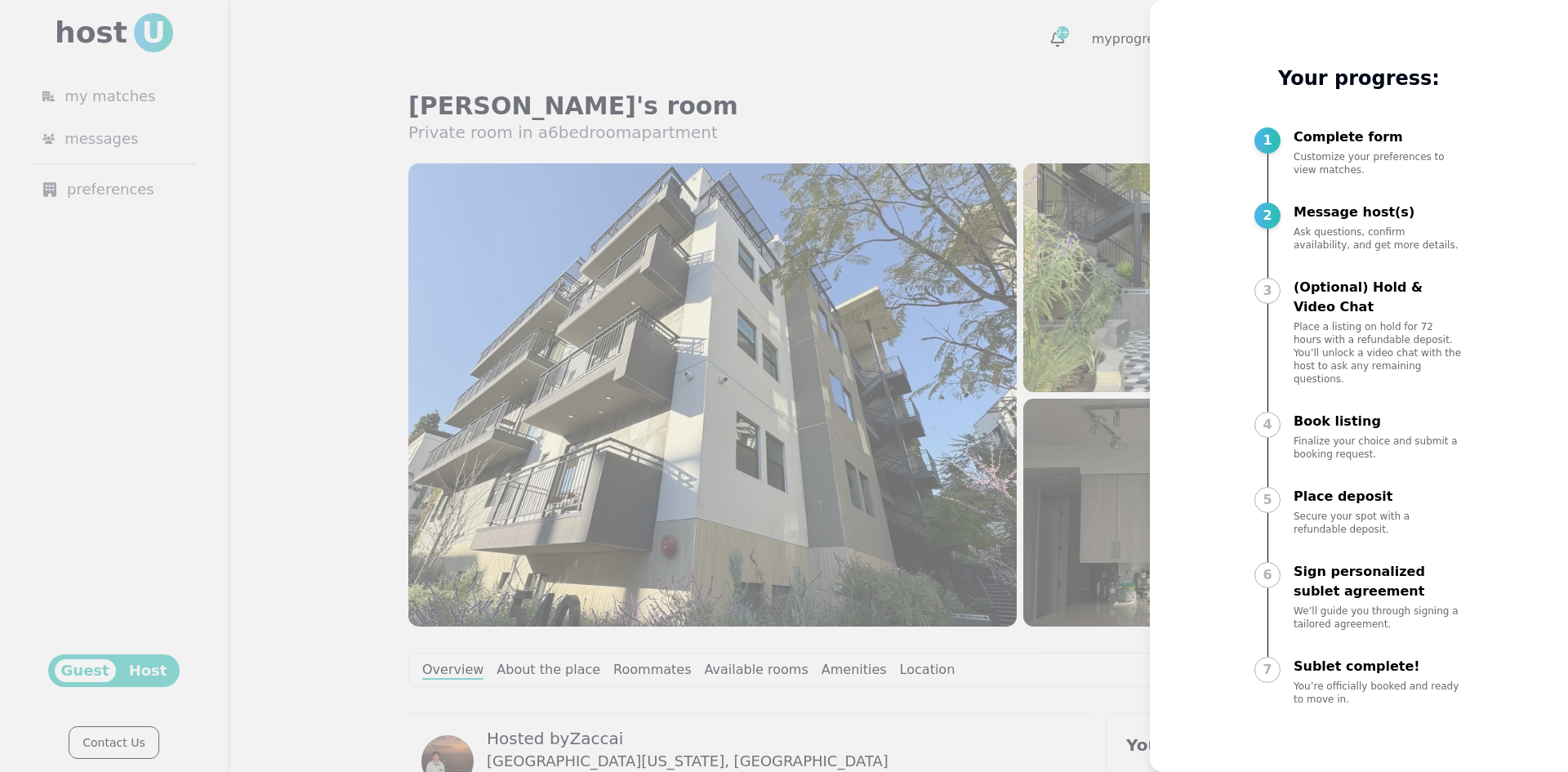
click at [1081, 437] on div at bounding box center [784, 386] width 1568 height 772
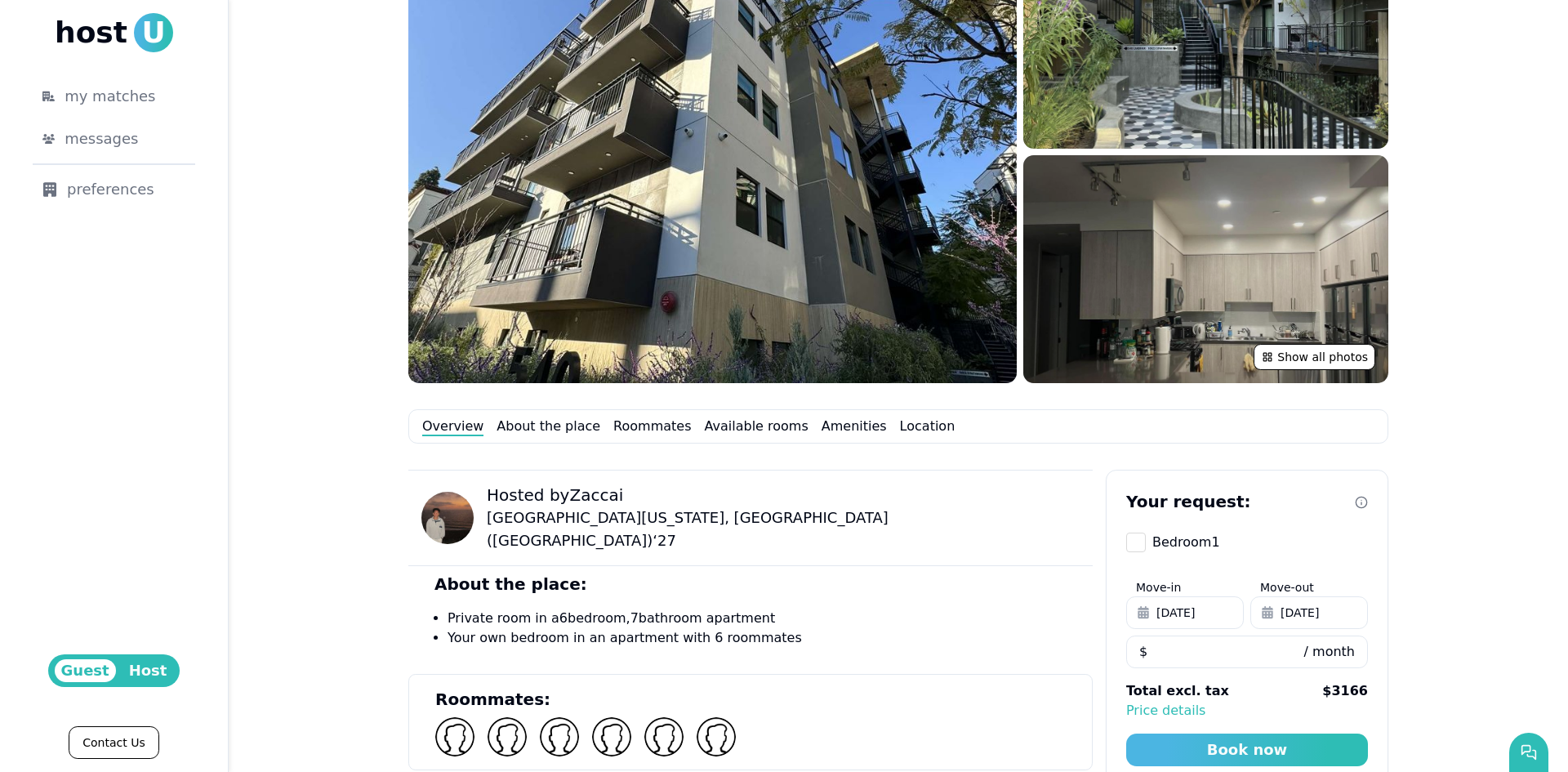
scroll to position [82, 0]
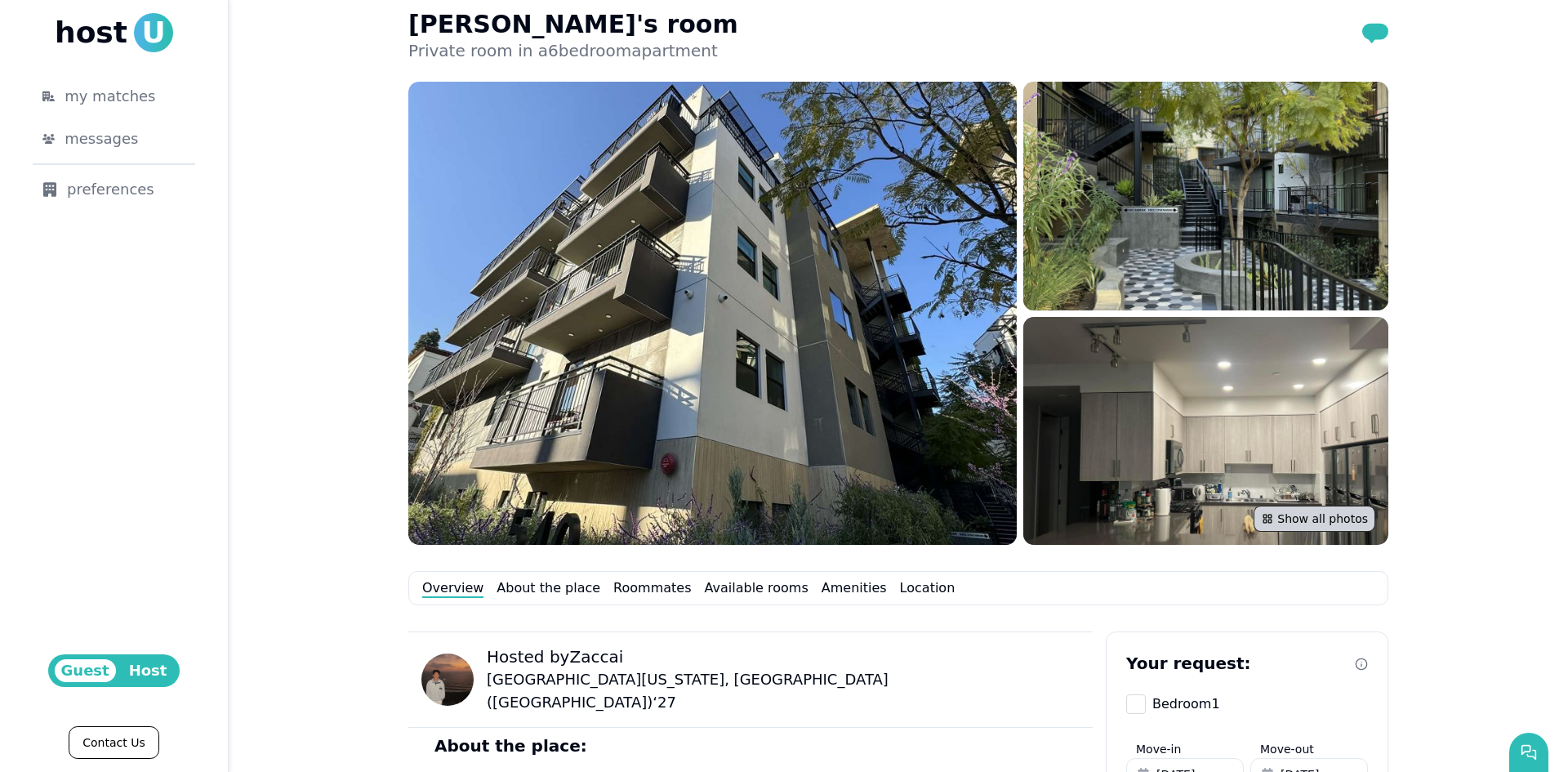
click at [1308, 521] on button "Show all photos" at bounding box center [1315, 518] width 122 height 26
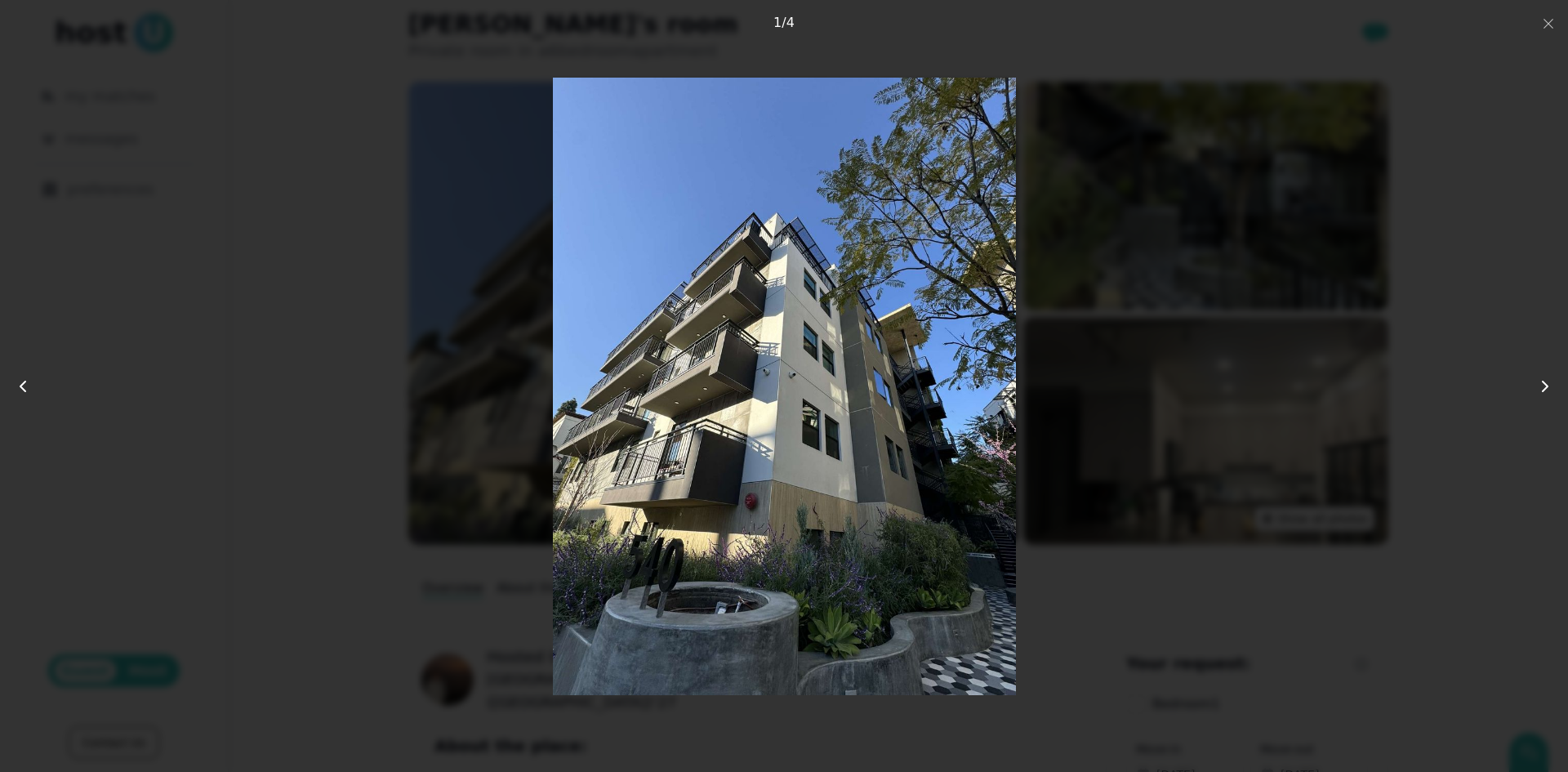
click at [1548, 376] on icon at bounding box center [1545, 386] width 19 height 19
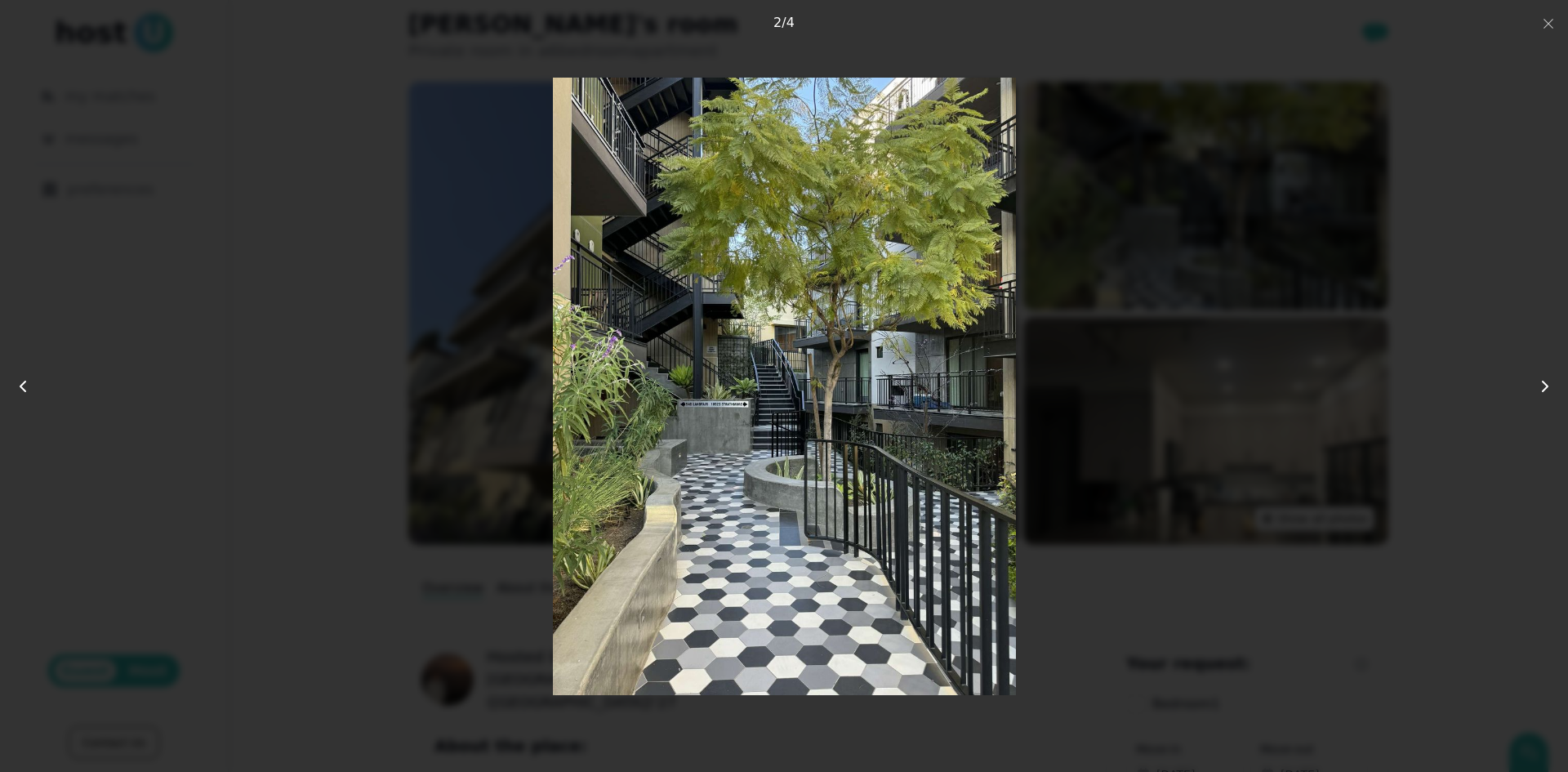
click at [1548, 376] on icon at bounding box center [1545, 386] width 19 height 19
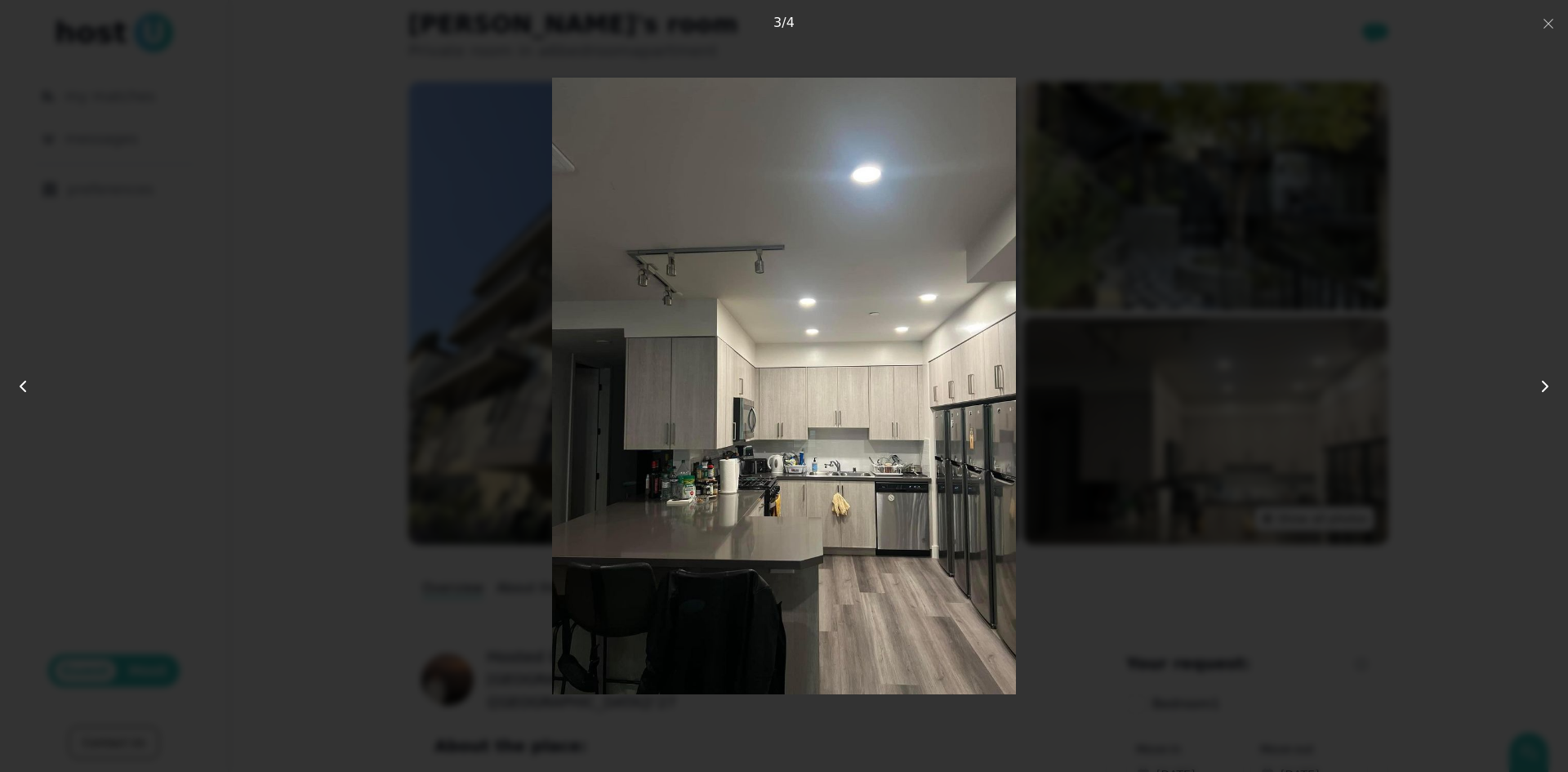
click at [1548, 376] on icon at bounding box center [1545, 386] width 19 height 19
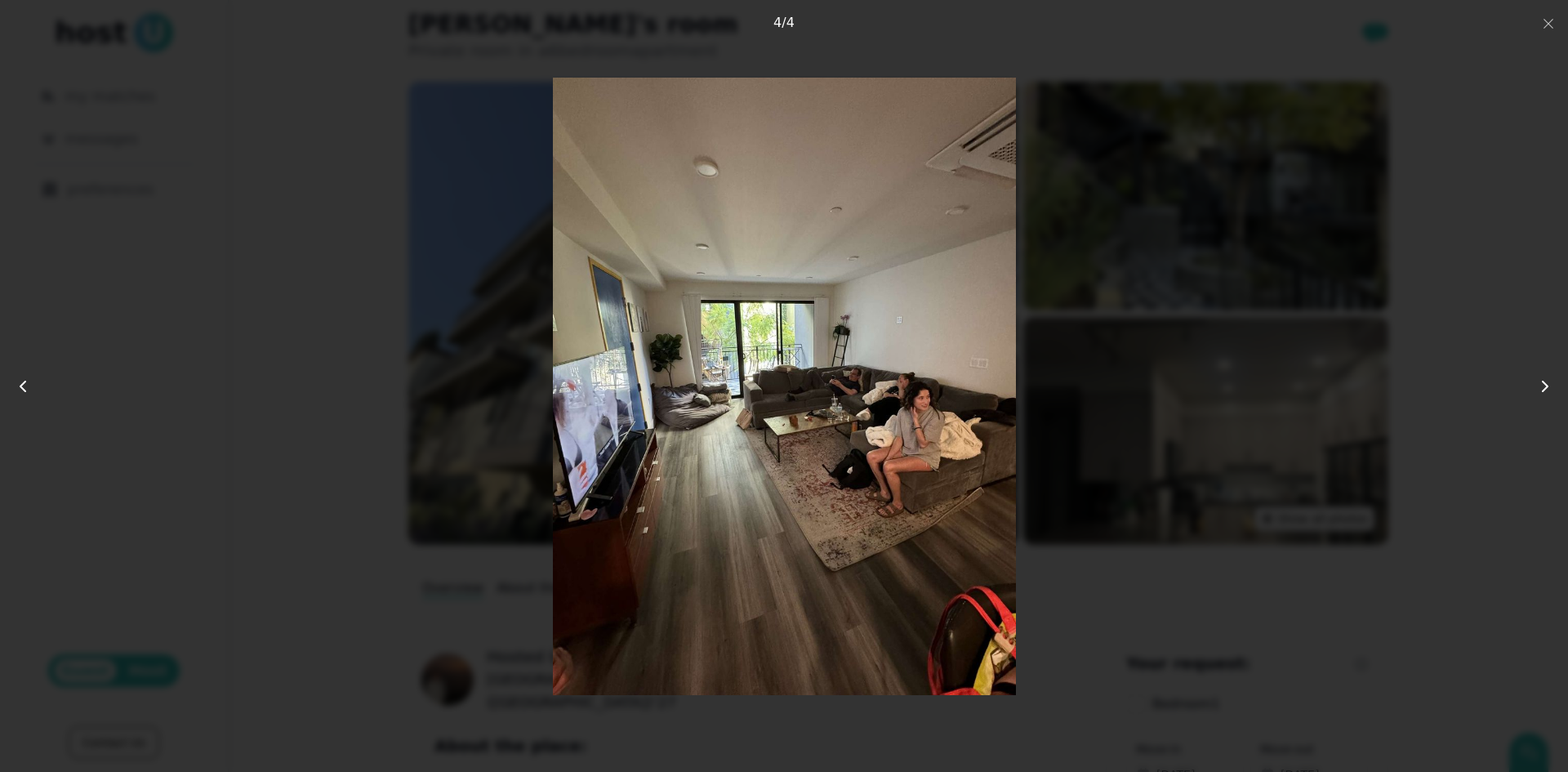
click at [1548, 376] on icon at bounding box center [1545, 386] width 19 height 19
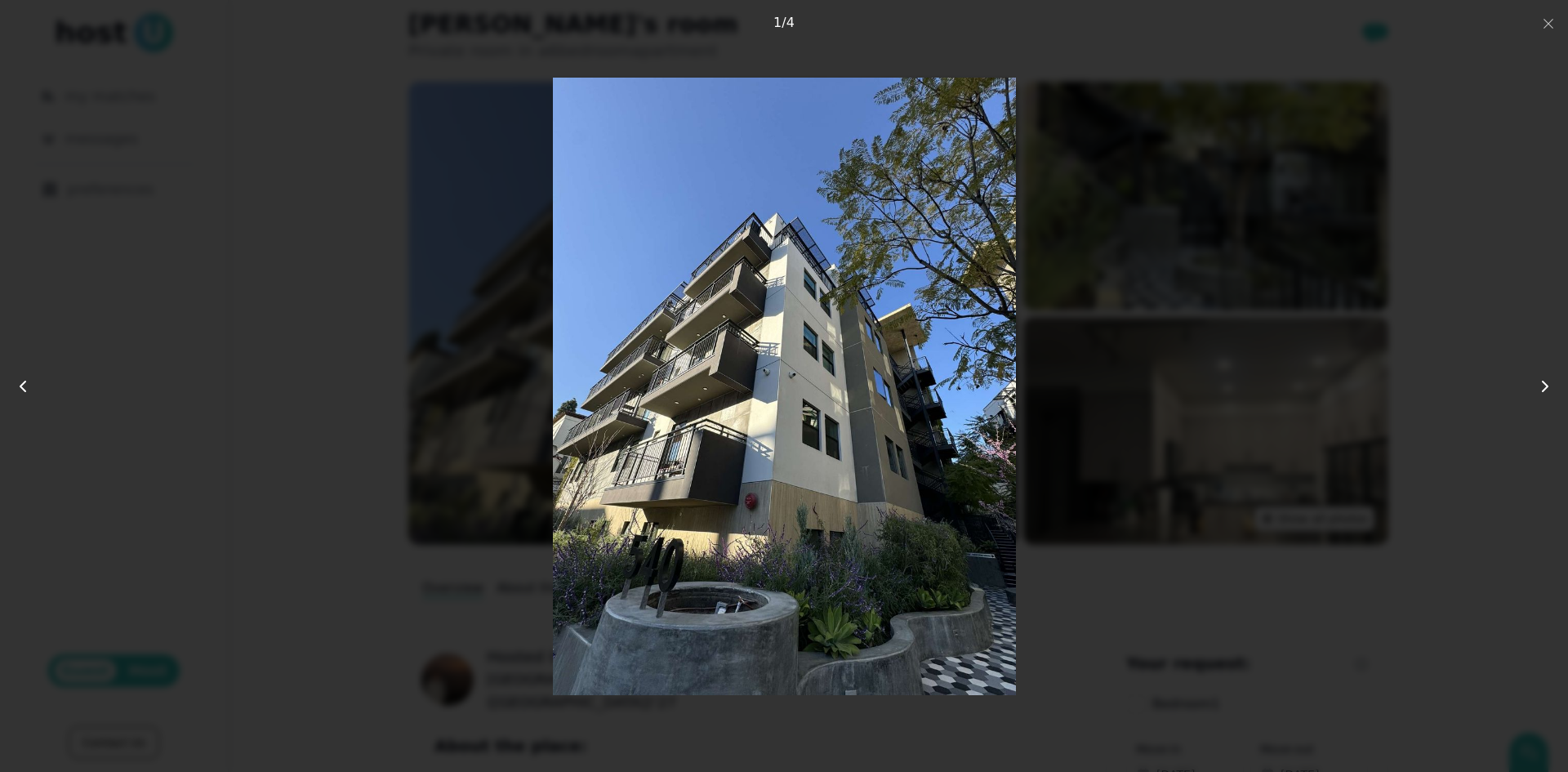
click at [1548, 376] on icon at bounding box center [1545, 386] width 19 height 19
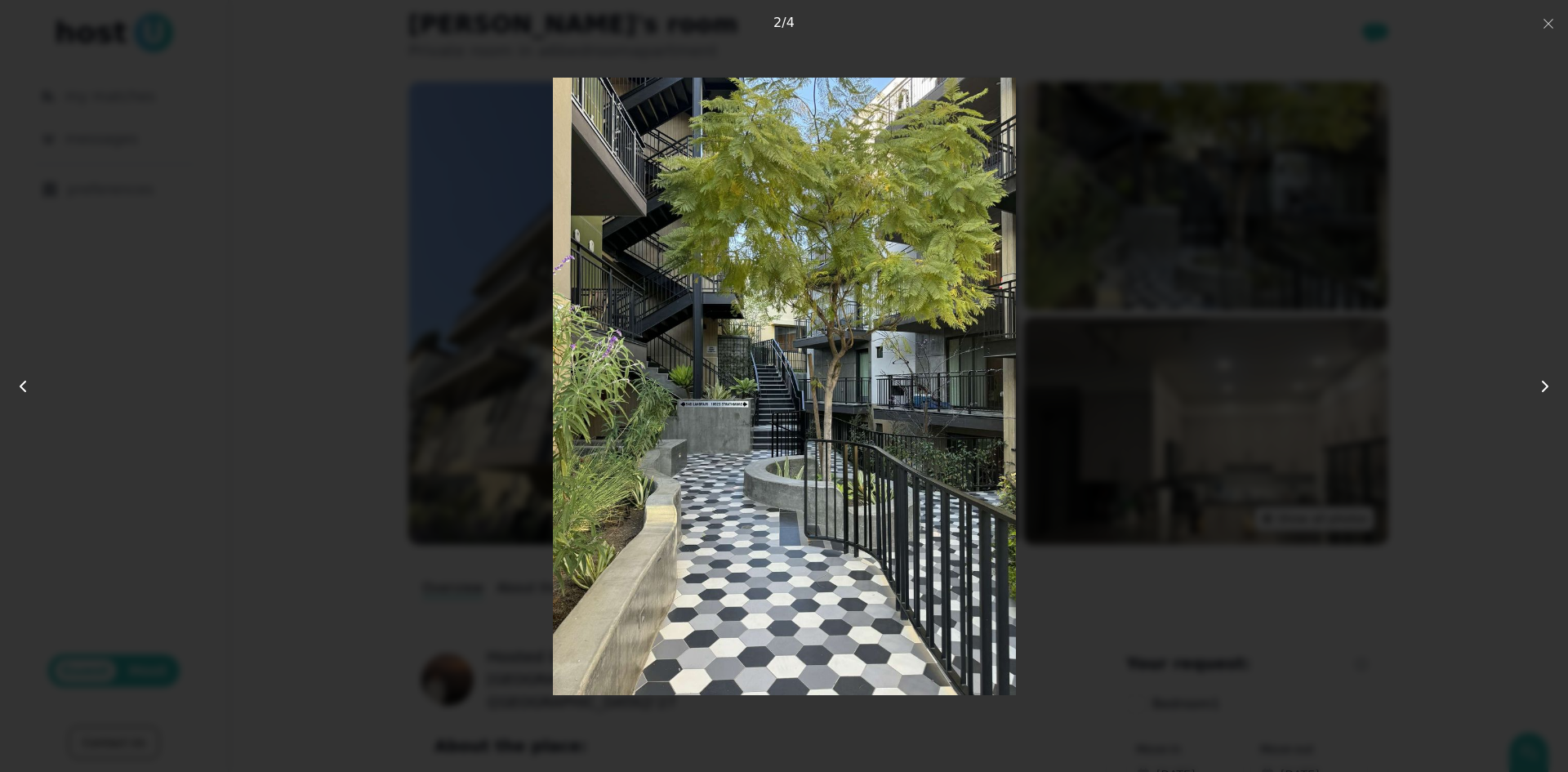
click at [1548, 376] on icon at bounding box center [1545, 386] width 19 height 19
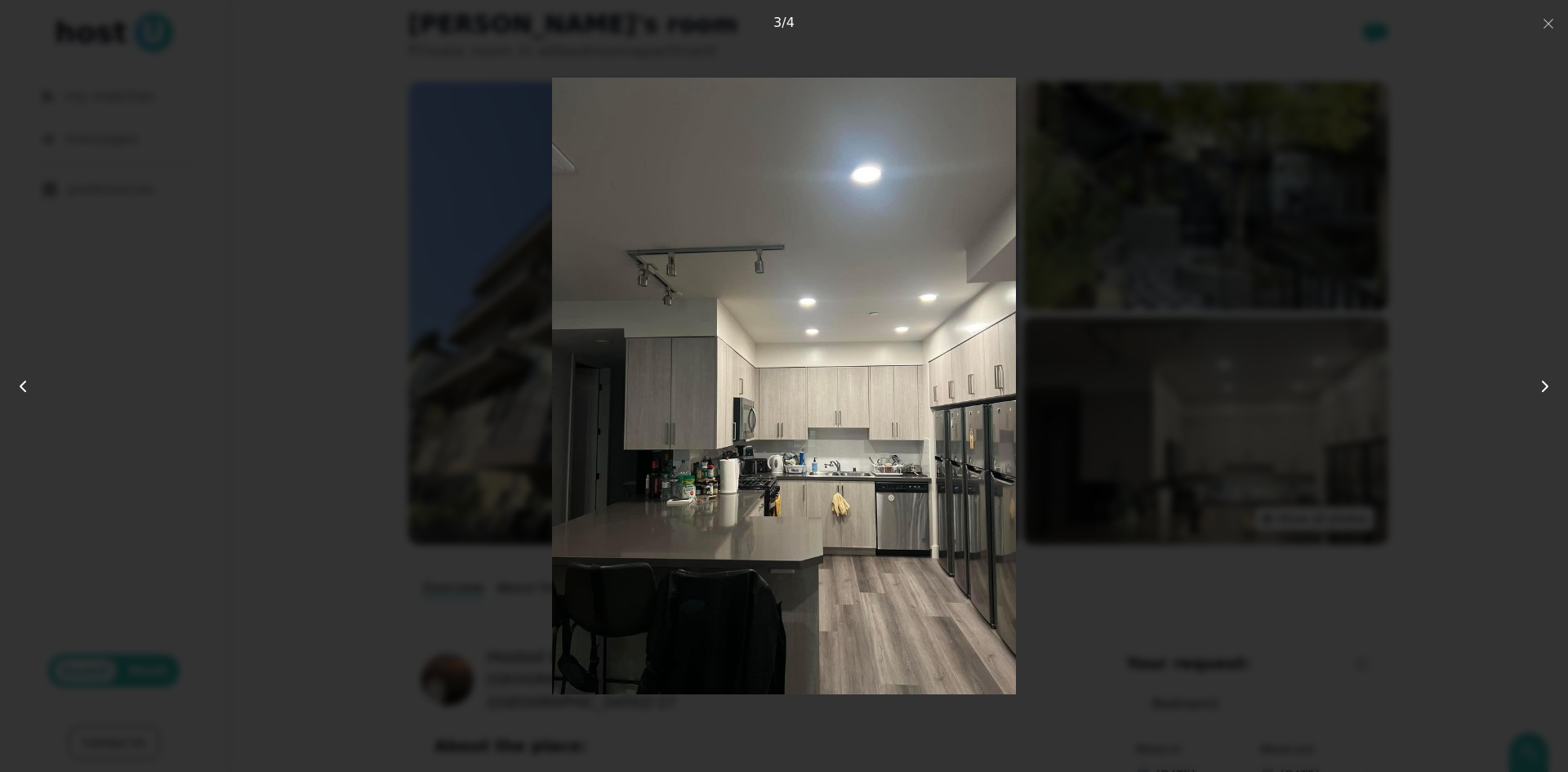
click at [1557, 11] on div at bounding box center [784, 386] width 1568 height 772
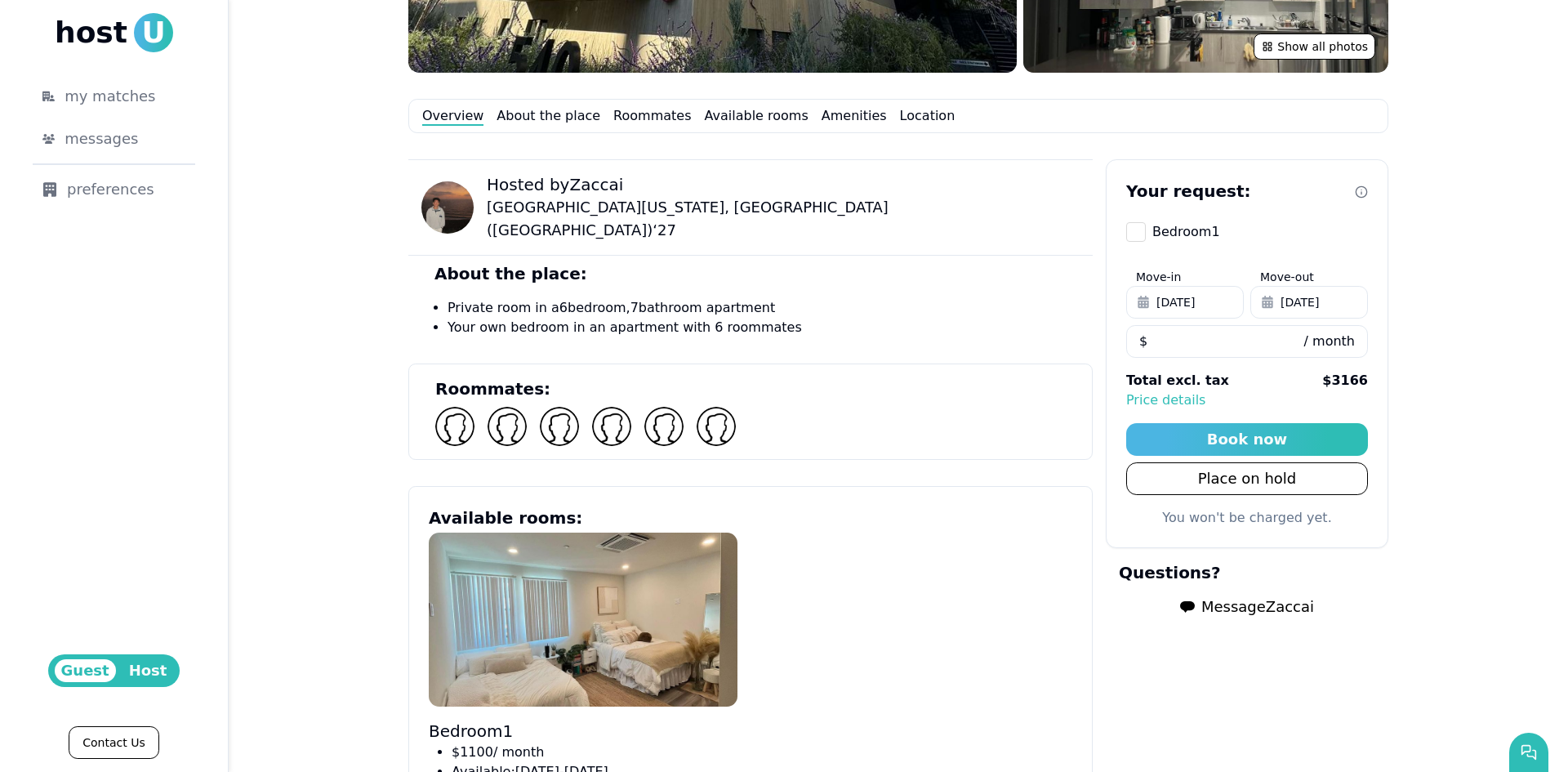
scroll to position [408, 0]
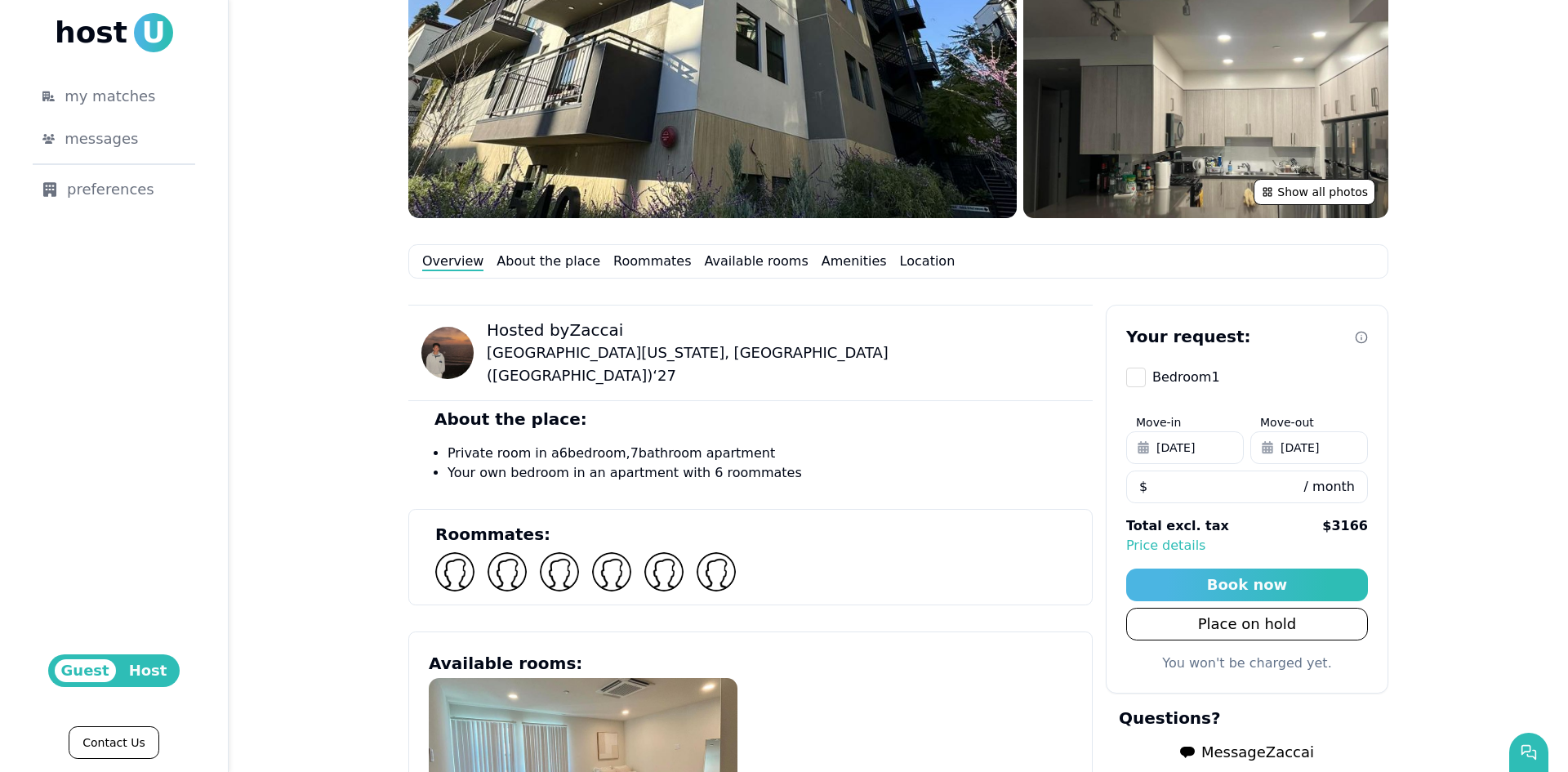
click at [551, 273] on div "Overview About the place Roommates Available rooms Amenities Location" at bounding box center [898, 261] width 980 height 35
click at [554, 265] on link "About the place" at bounding box center [548, 261] width 104 height 19
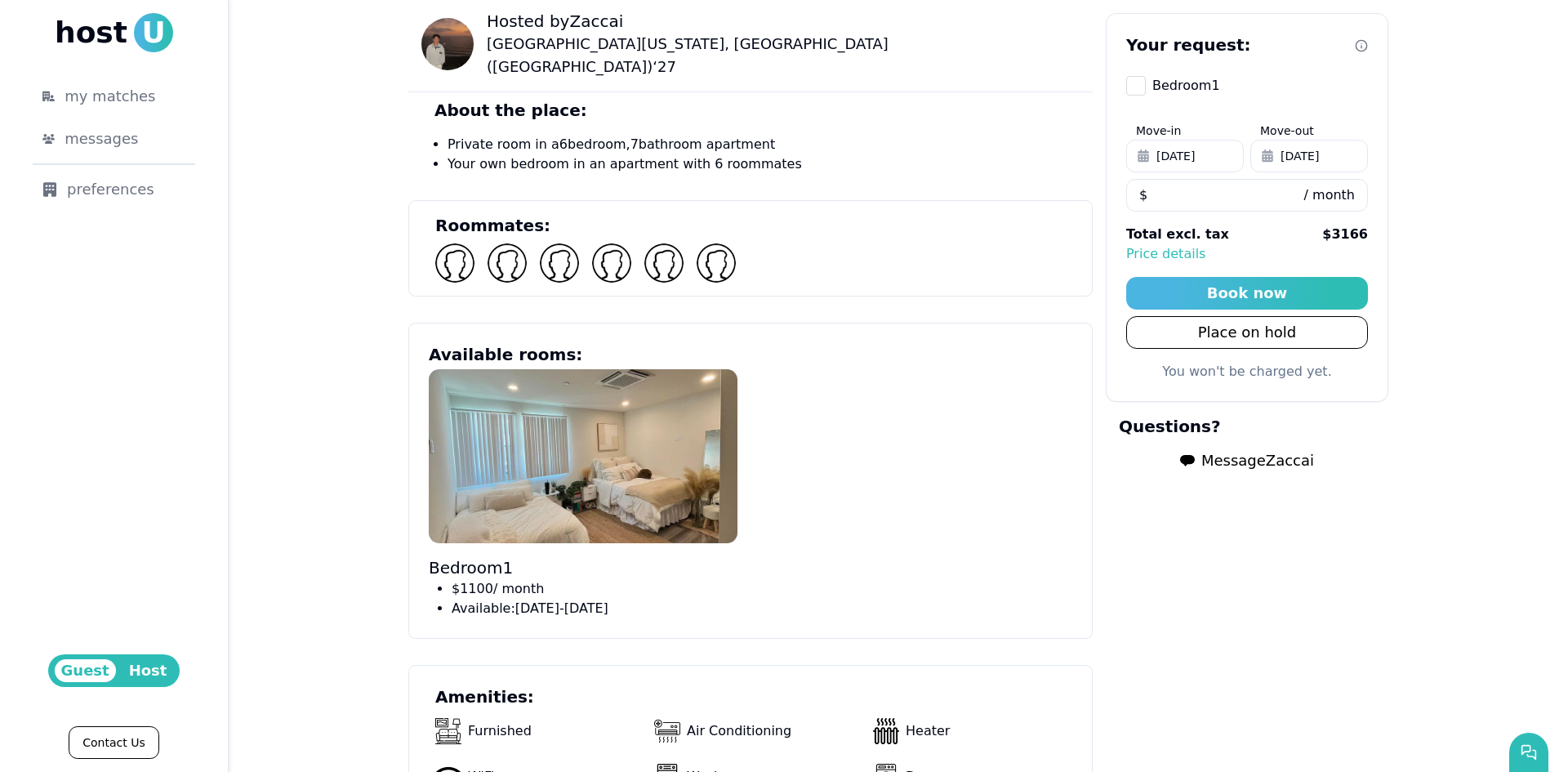
scroll to position [566, 0]
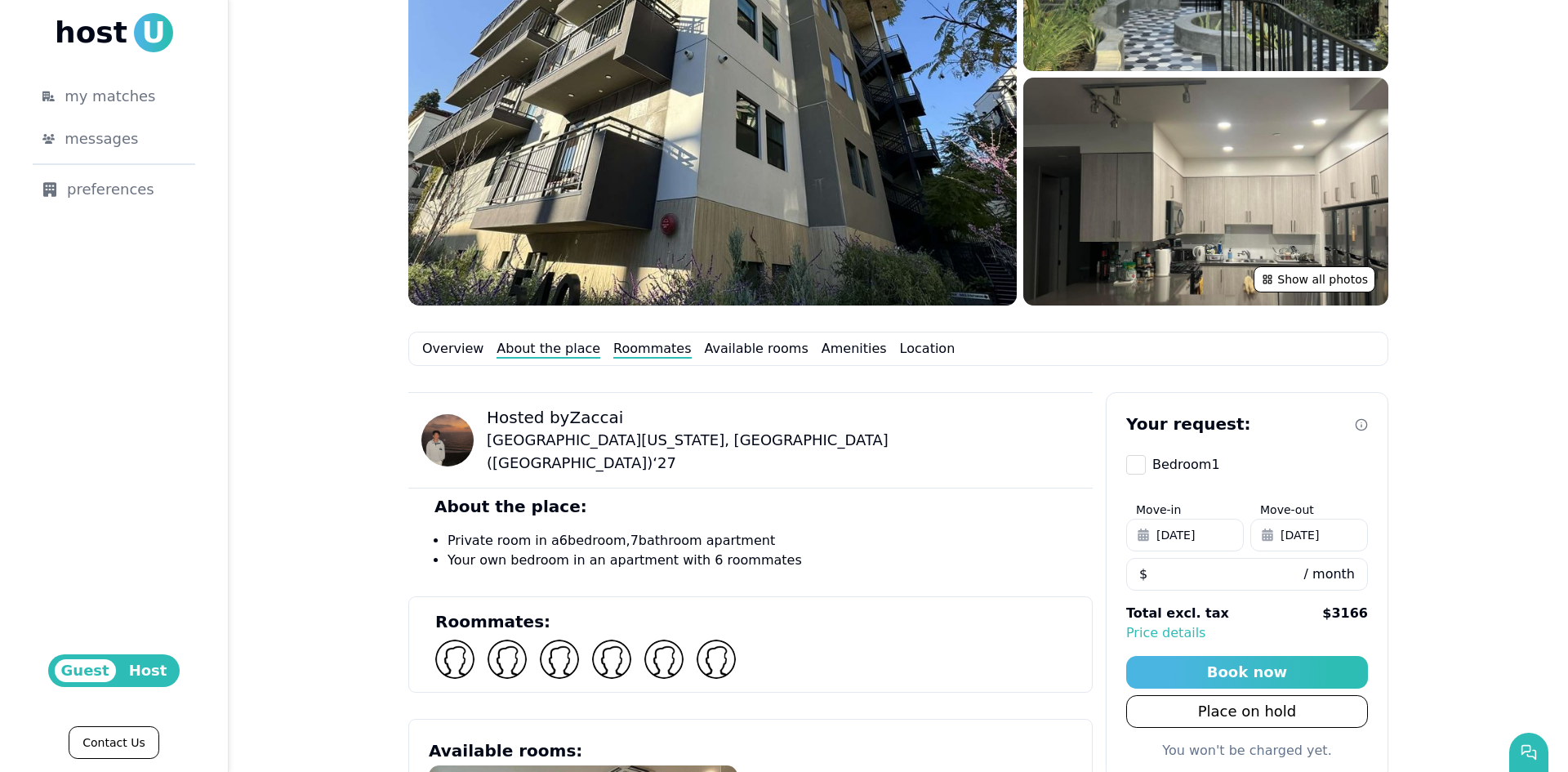
click at [637, 351] on link "Roommates" at bounding box center [652, 349] width 78 height 19
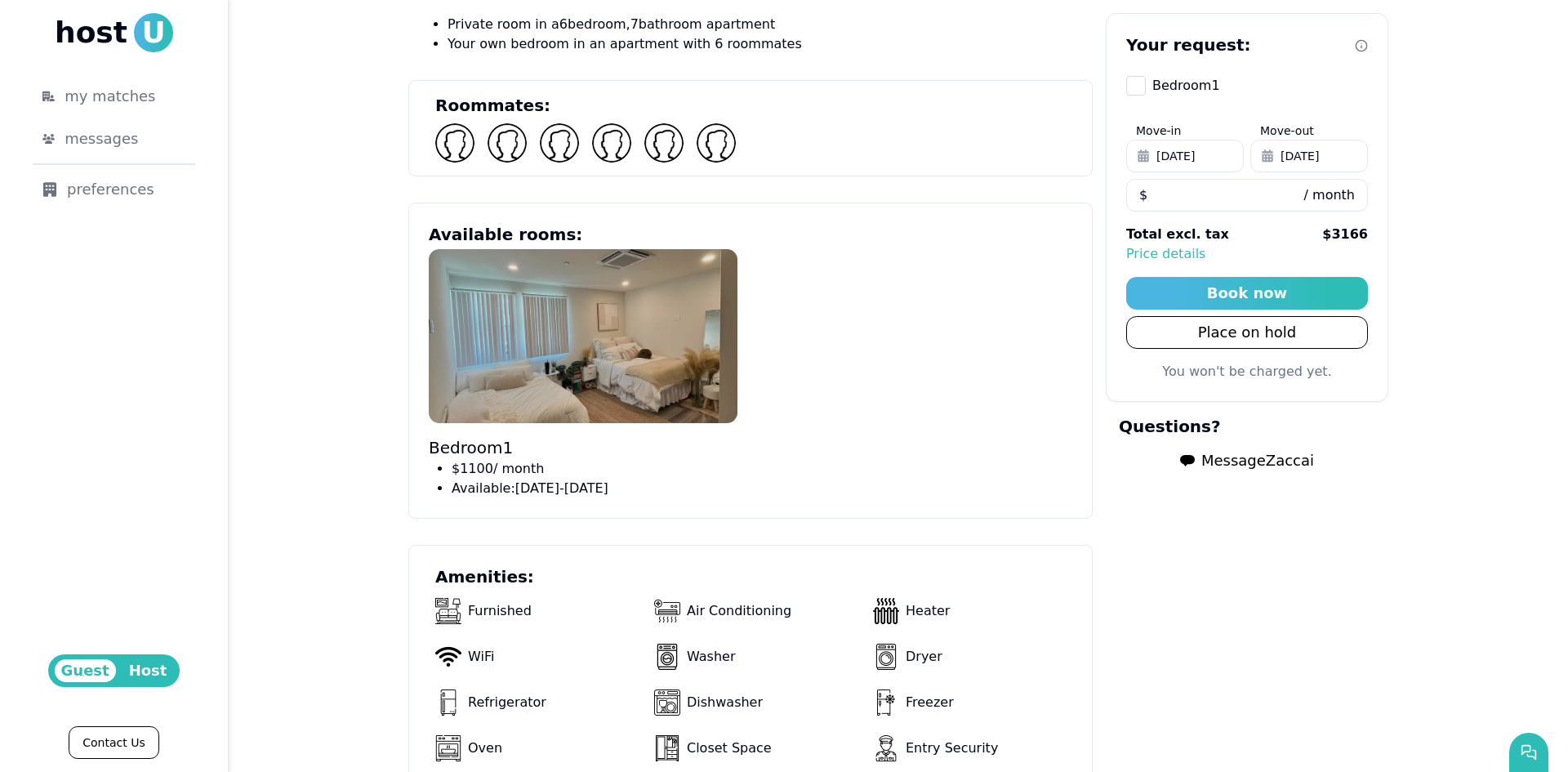
scroll to position [656, 0]
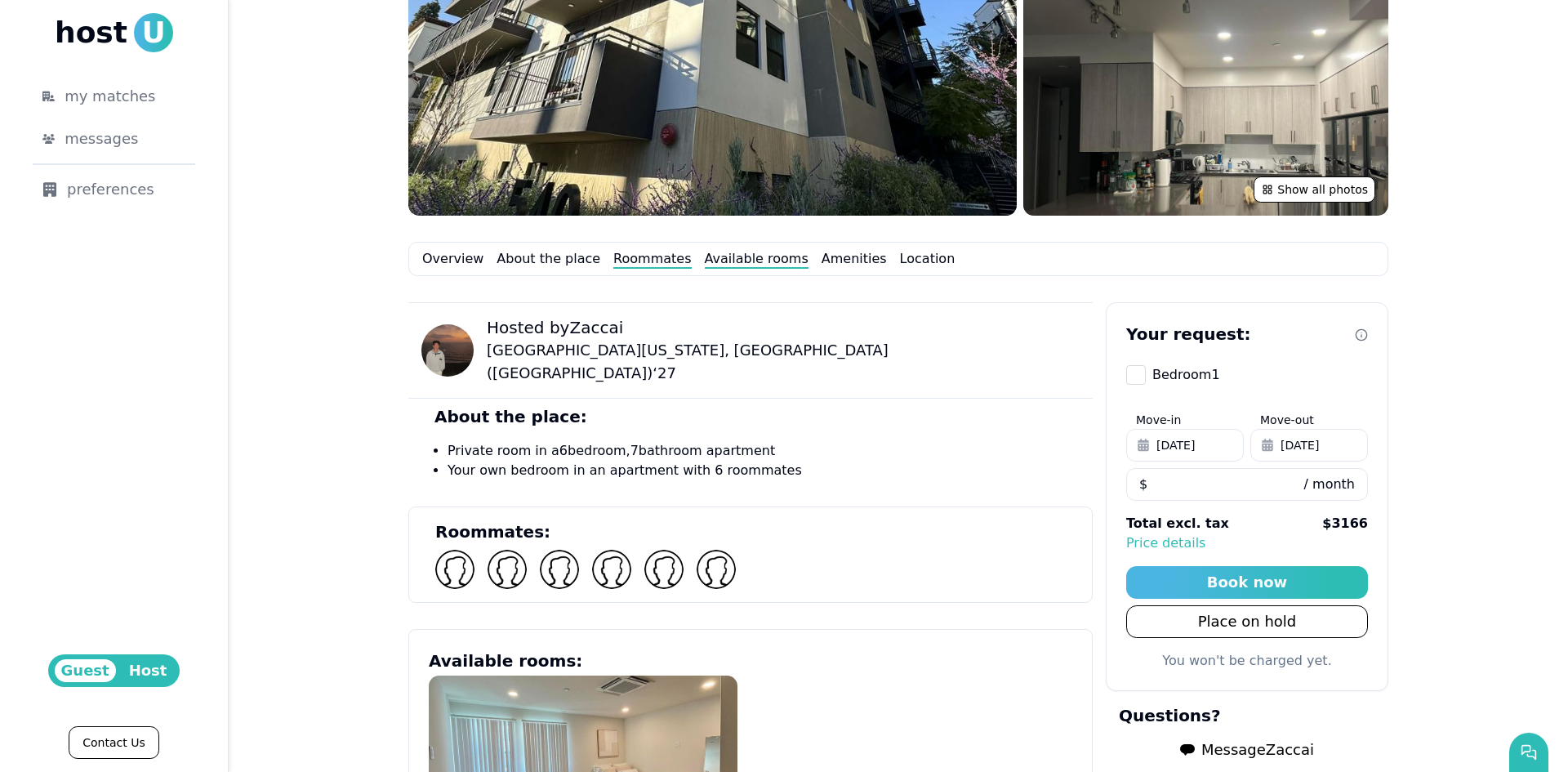
click at [744, 254] on link "Available rooms" at bounding box center [757, 258] width 104 height 19
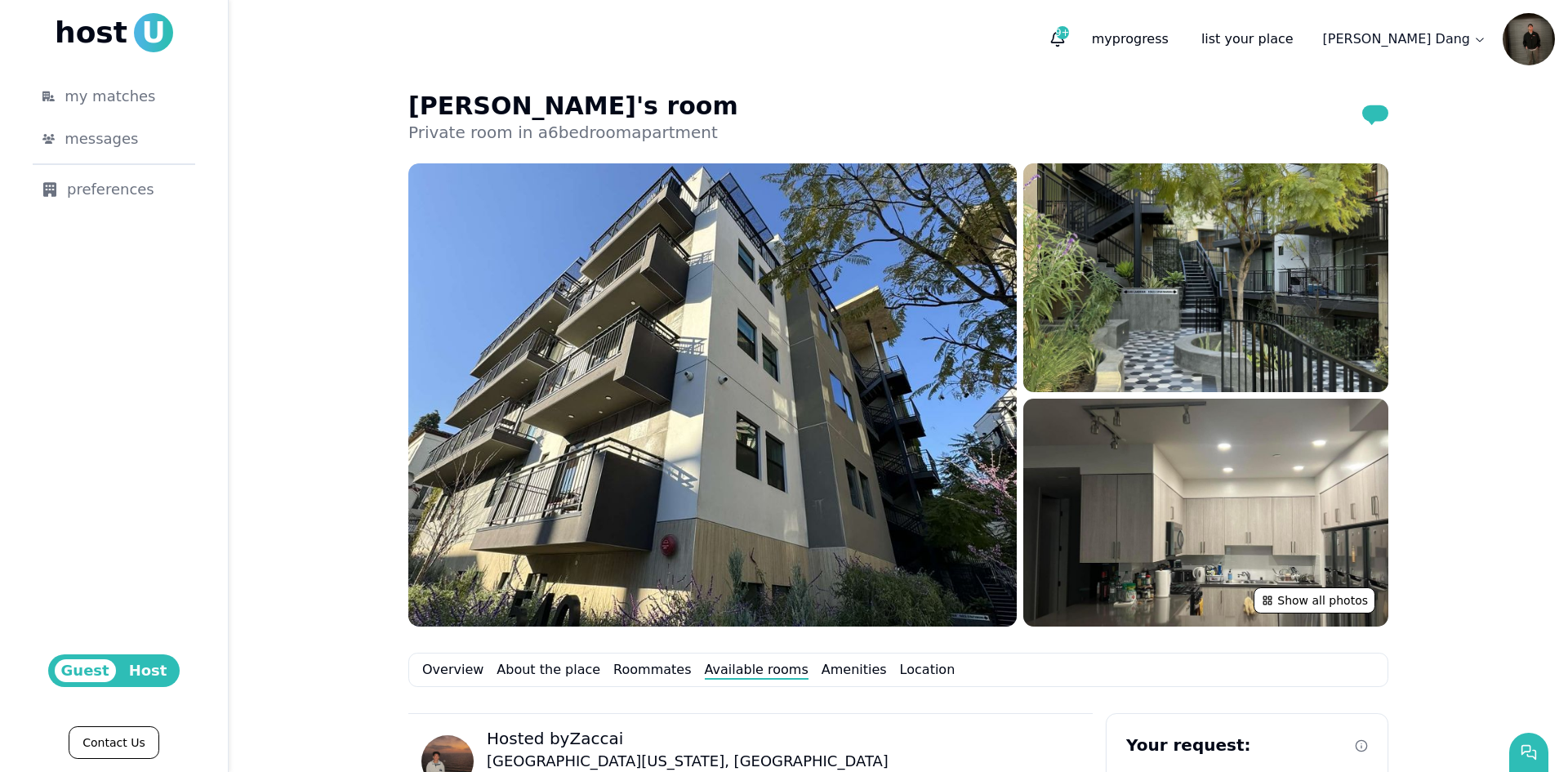
click at [1514, 740] on button "button" at bounding box center [1529, 752] width 39 height 39
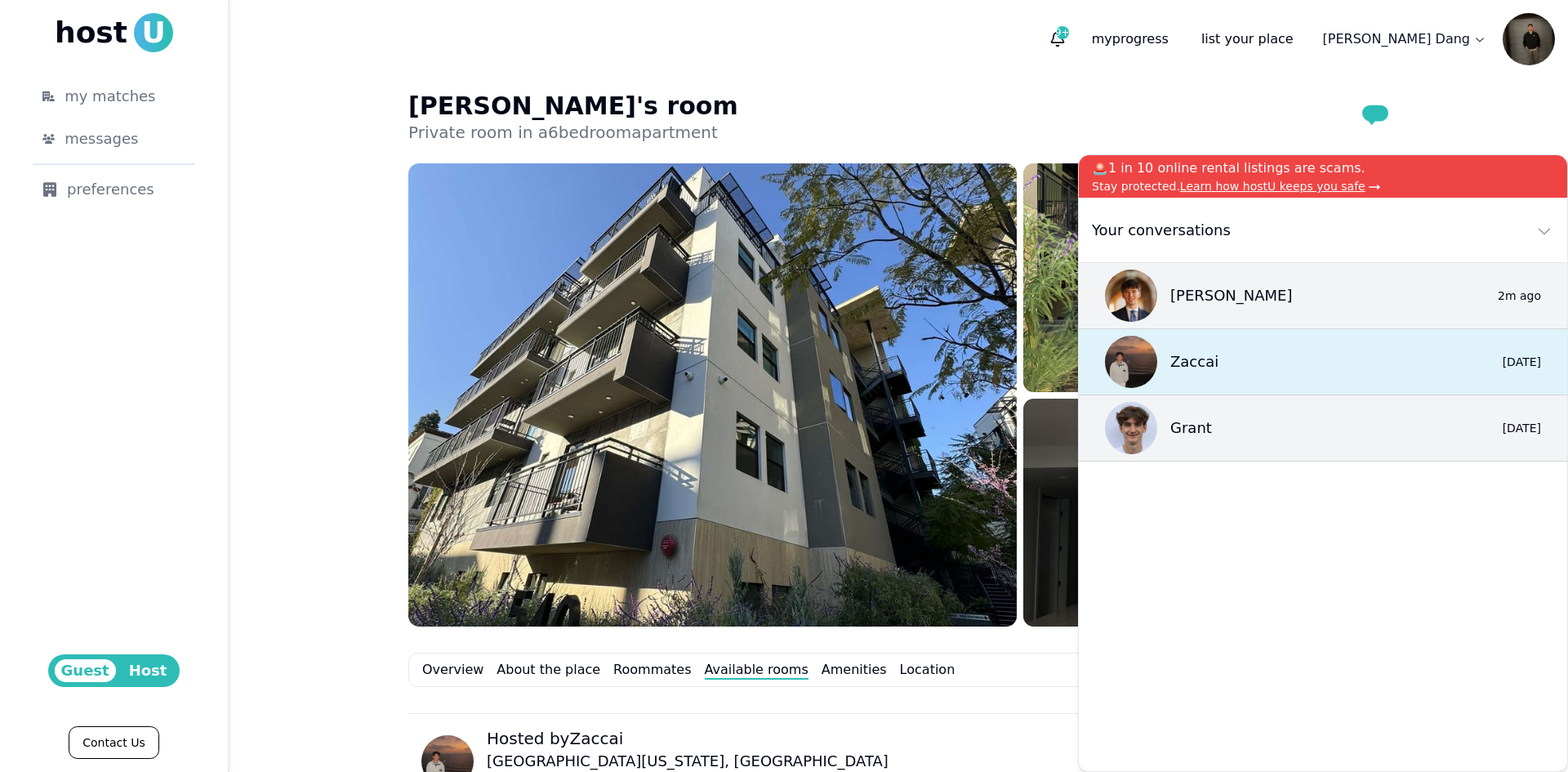
click at [1255, 350] on div "Zaccai 0 3d ago" at bounding box center [1323, 362] width 489 height 66
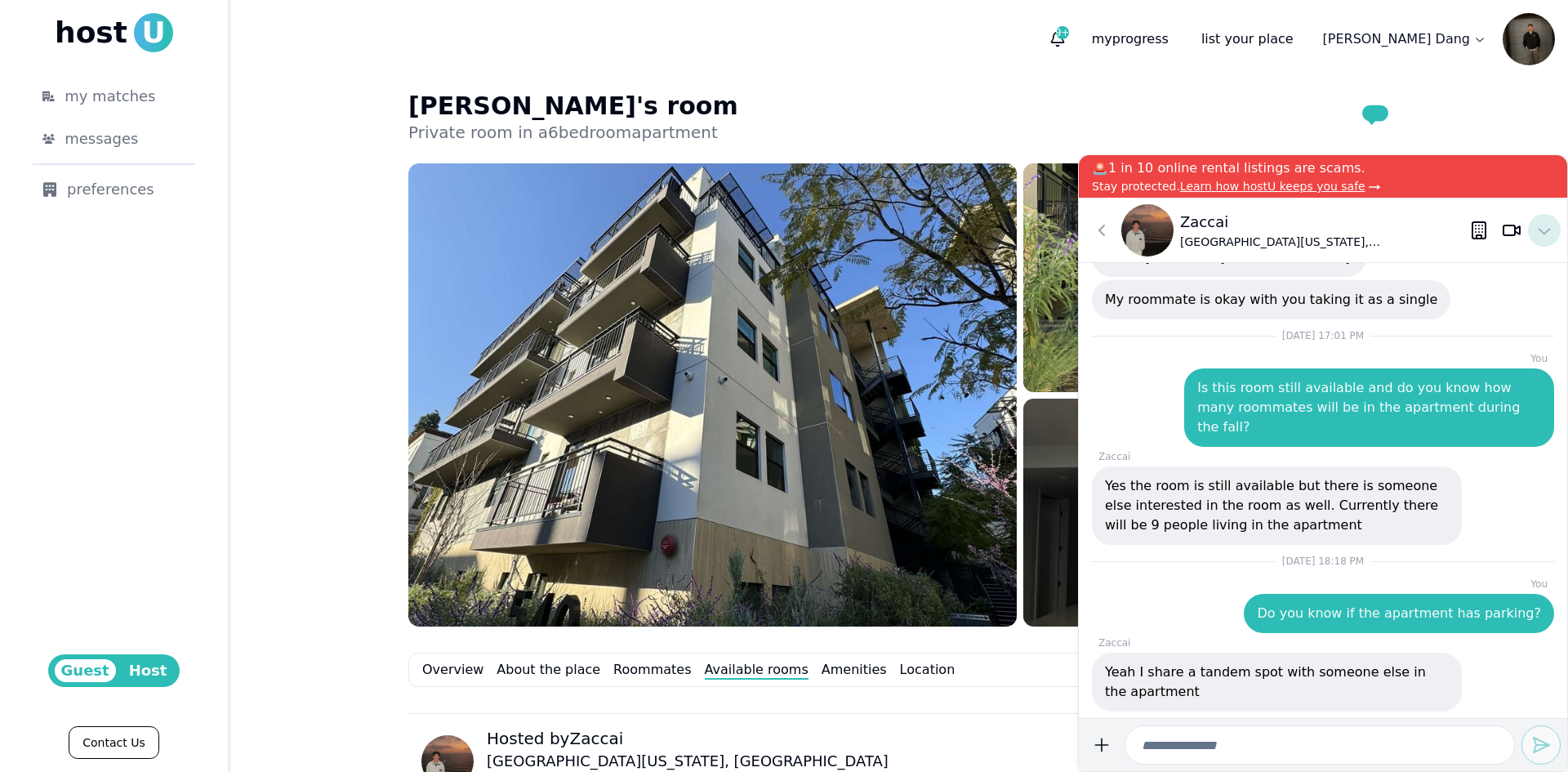
click at [1540, 232] on icon at bounding box center [1544, 230] width 19 height 19
